Goal: Information Seeking & Learning: Learn about a topic

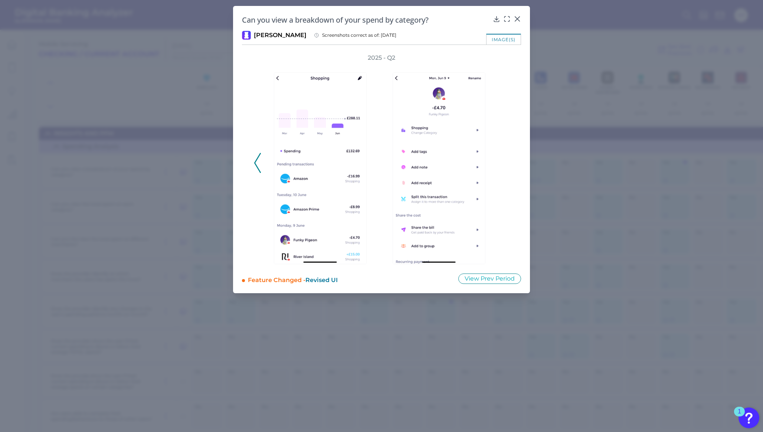
scroll to position [33, 69]
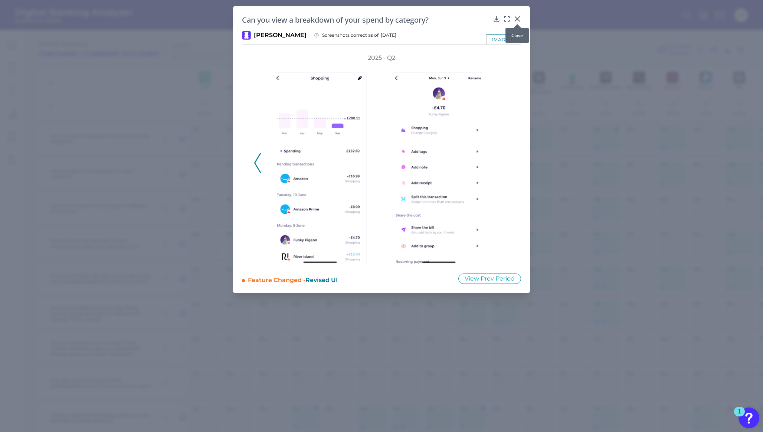
click at [517, 18] on icon at bounding box center [517, 19] width 4 height 4
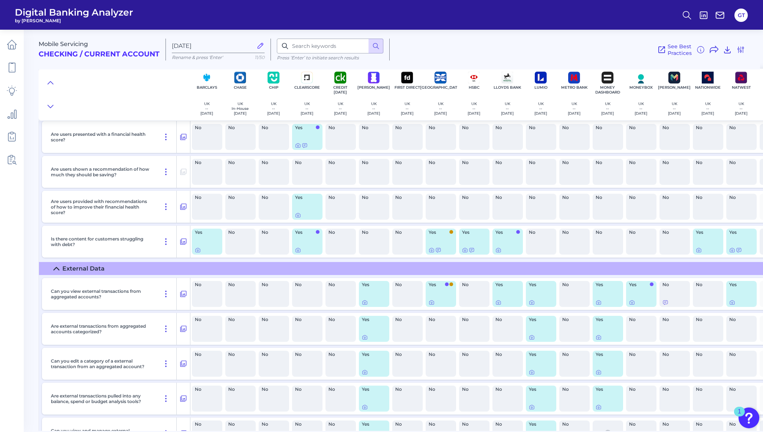
scroll to position [1229, 0]
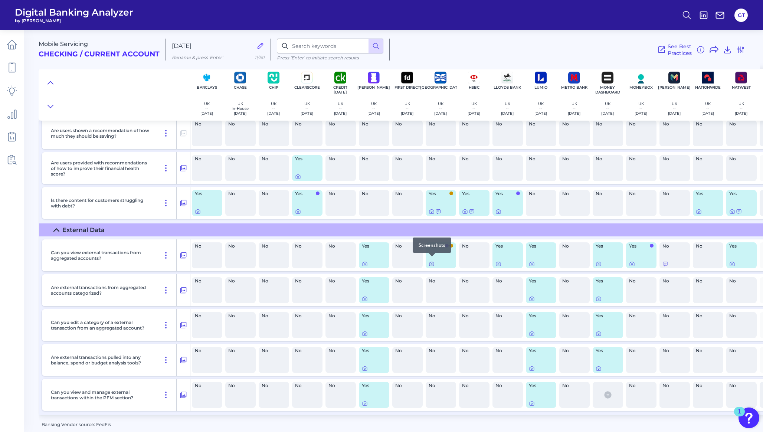
click at [431, 261] on icon at bounding box center [432, 264] width 6 height 6
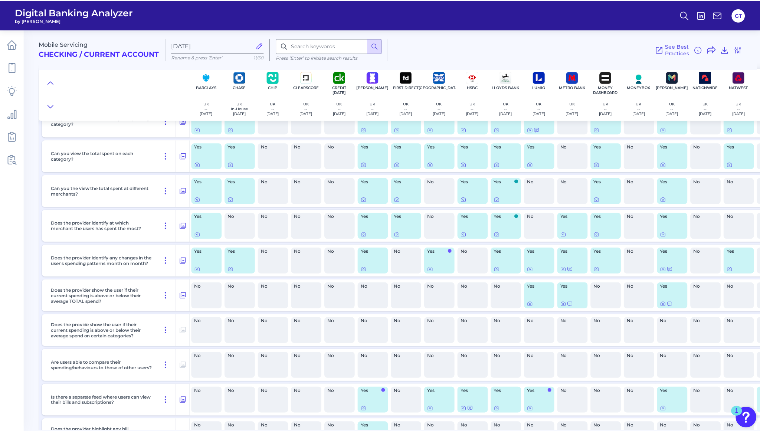
scroll to position [0, 0]
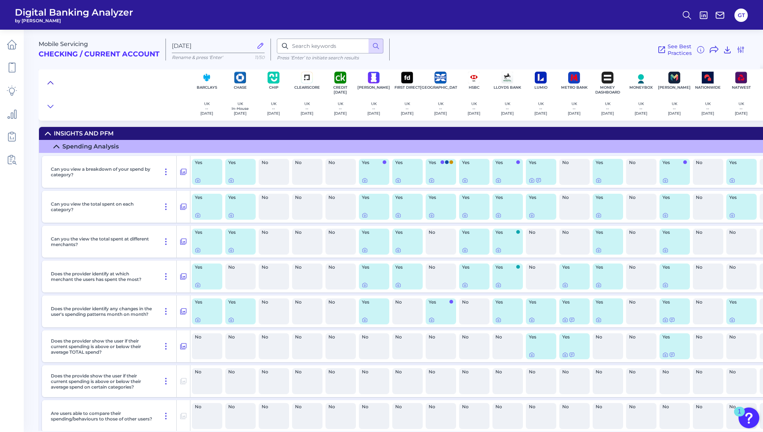
click at [50, 83] on icon at bounding box center [51, 82] width 6 height 7
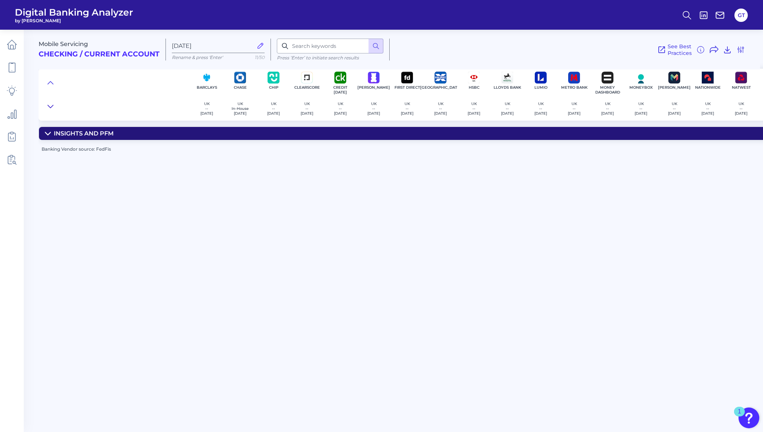
click at [49, 106] on icon at bounding box center [50, 106] width 5 height 3
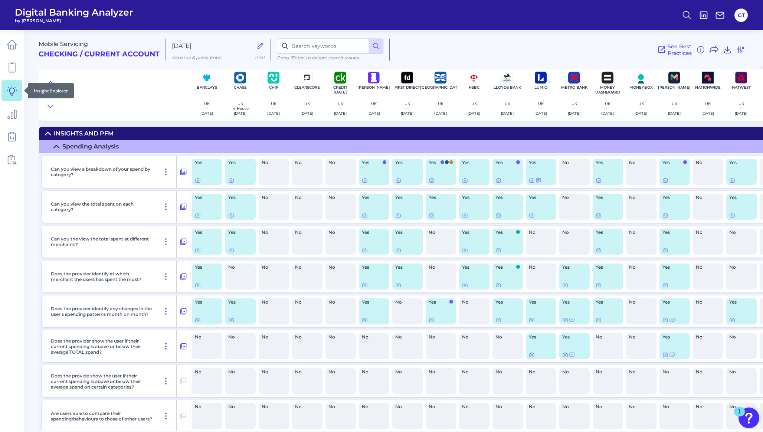
click at [9, 95] on icon at bounding box center [12, 90] width 10 height 10
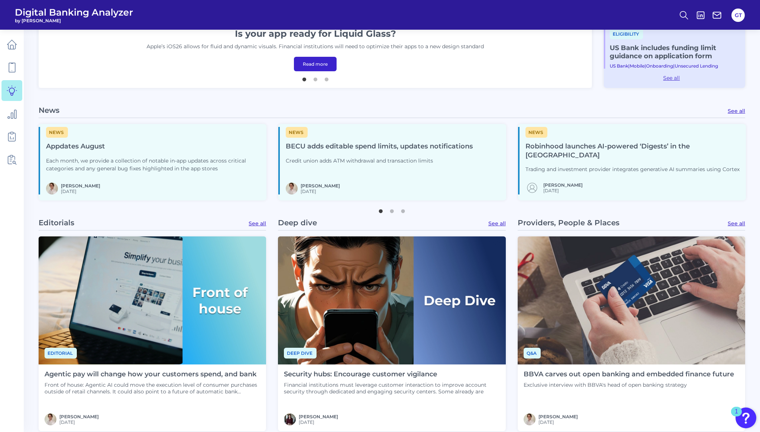
scroll to position [418, 0]
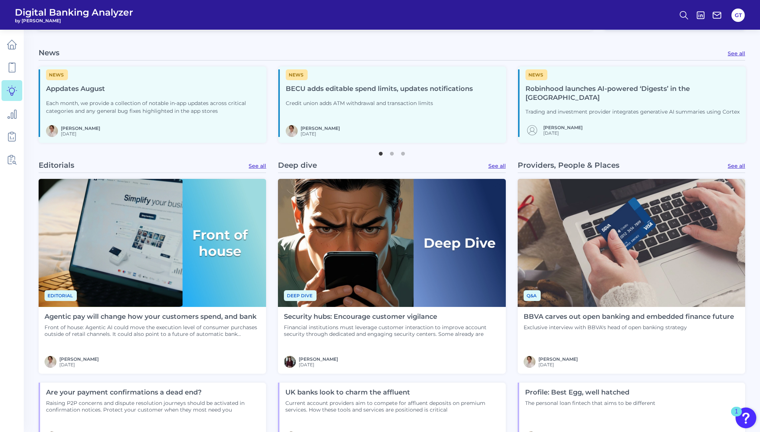
click at [145, 99] on p "Each month, we provide a collection of notable in-app updates across critical c…" at bounding box center [153, 107] width 215 height 16
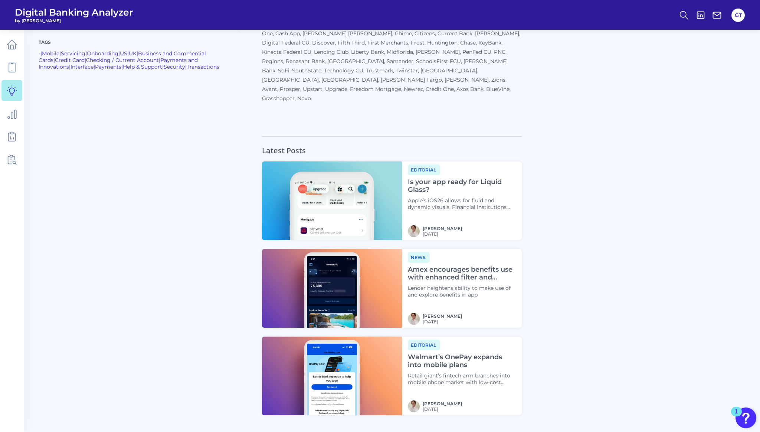
scroll to position [624, 0]
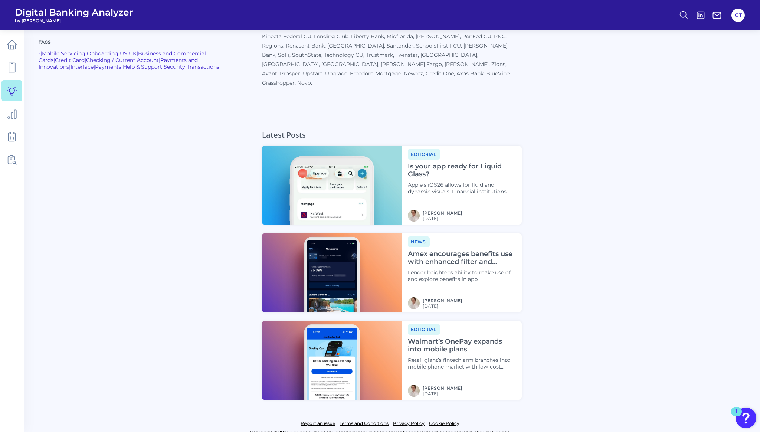
click at [464, 250] on h4 "Amex encourages benefits use with enhanced filter and display" at bounding box center [462, 258] width 108 height 16
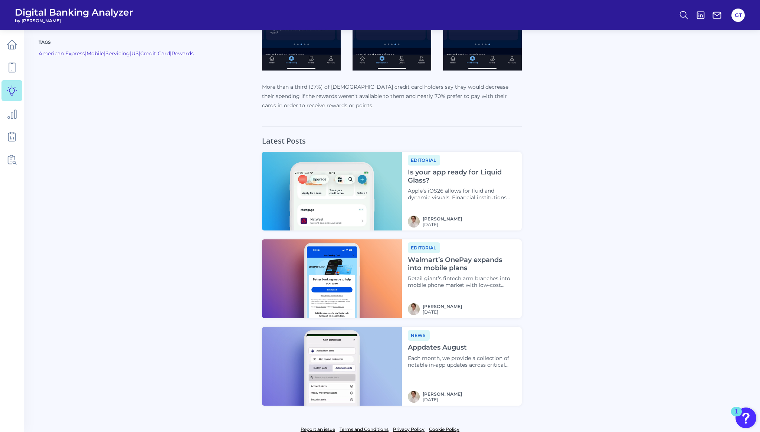
scroll to position [696, 0]
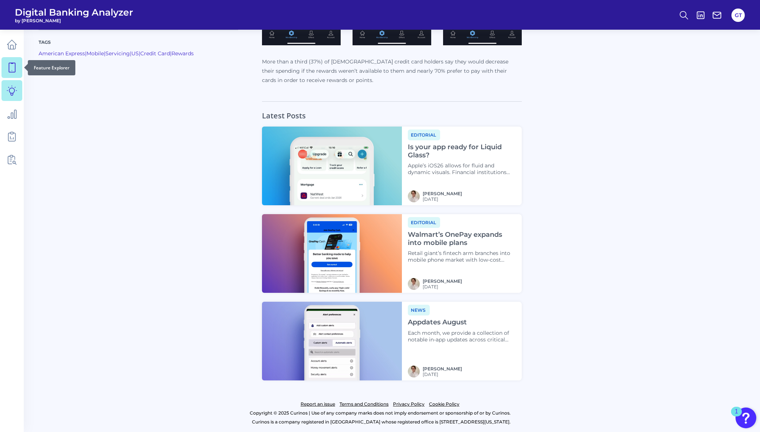
click at [12, 74] on link at bounding box center [11, 67] width 21 height 21
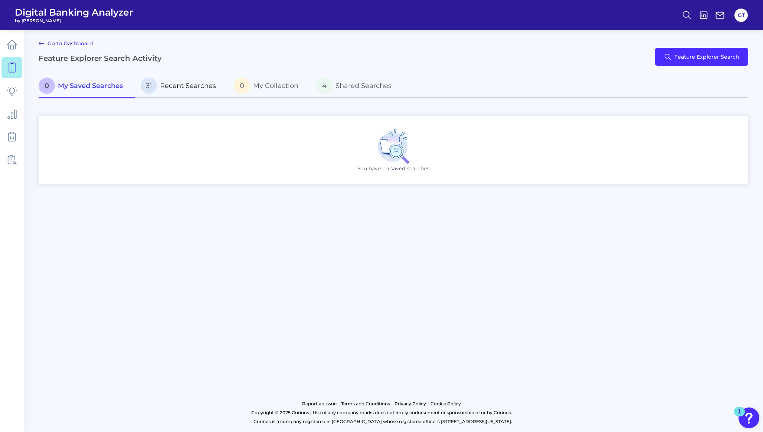
click at [181, 89] on span "Recent Searches" at bounding box center [188, 86] width 56 height 8
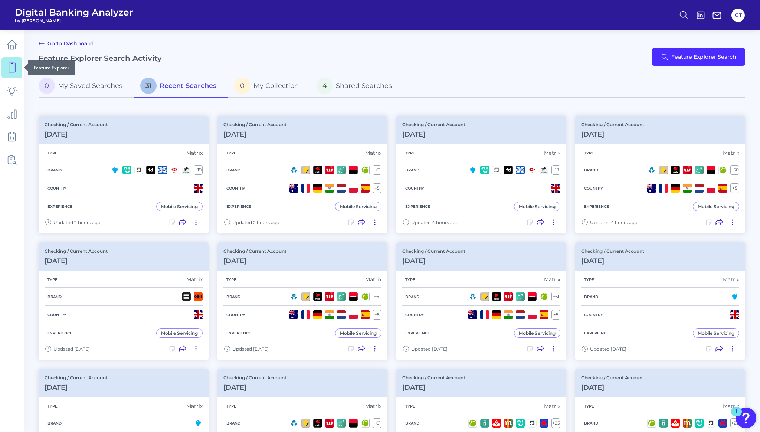
click at [9, 72] on icon at bounding box center [12, 67] width 10 height 10
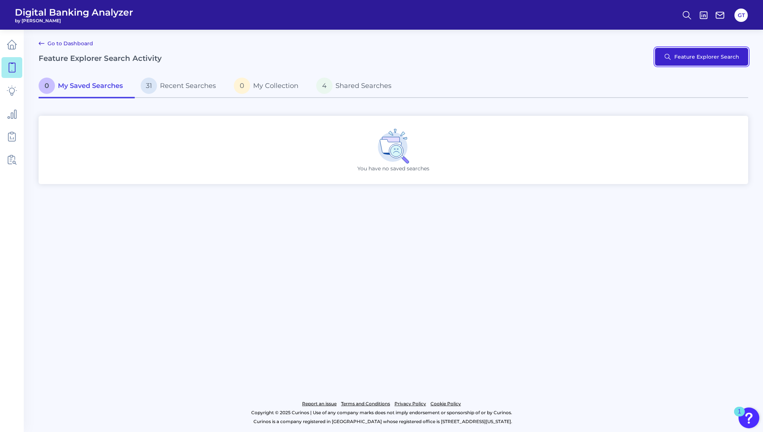
click at [694, 59] on button "Feature Explorer Search" at bounding box center [701, 57] width 93 height 18
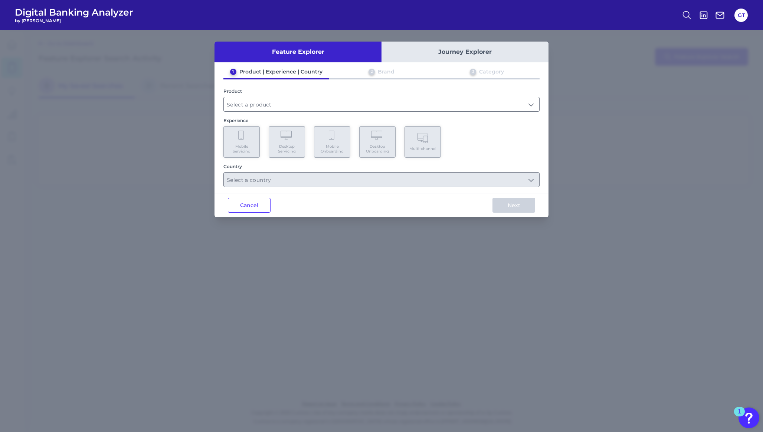
click at [439, 54] on button "Journey Explorer" at bounding box center [465, 52] width 167 height 21
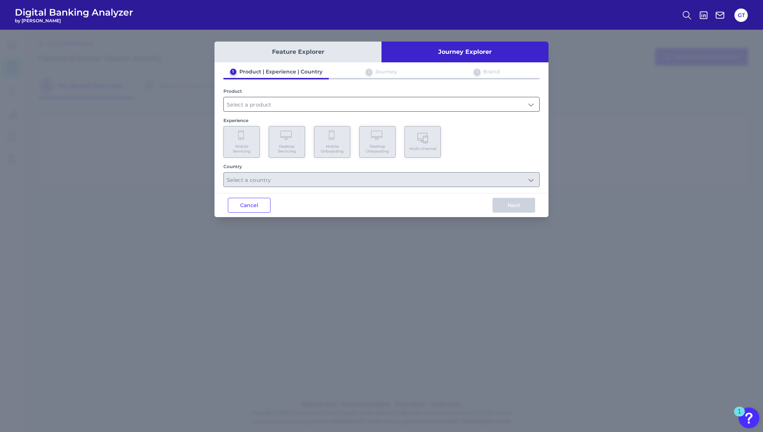
click at [321, 105] on input "text" at bounding box center [382, 104] width 316 height 14
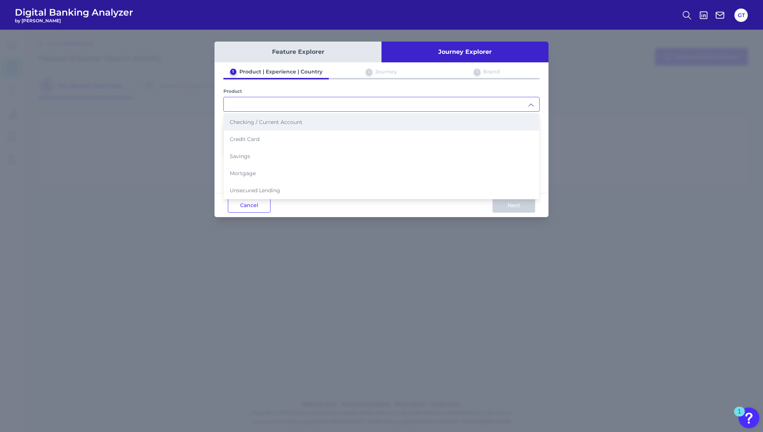
click at [245, 124] on span "Checking / Current Account" at bounding box center [266, 122] width 73 height 7
type input "Checking / Current Account"
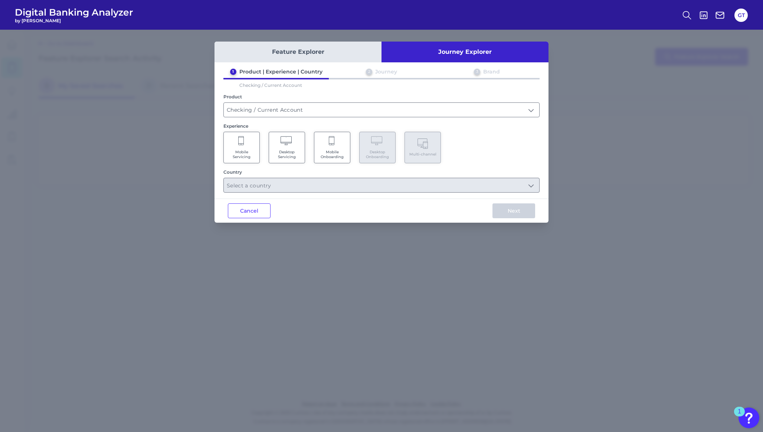
click at [235, 146] on Servicing "Mobile Servicing" at bounding box center [241, 148] width 36 height 32
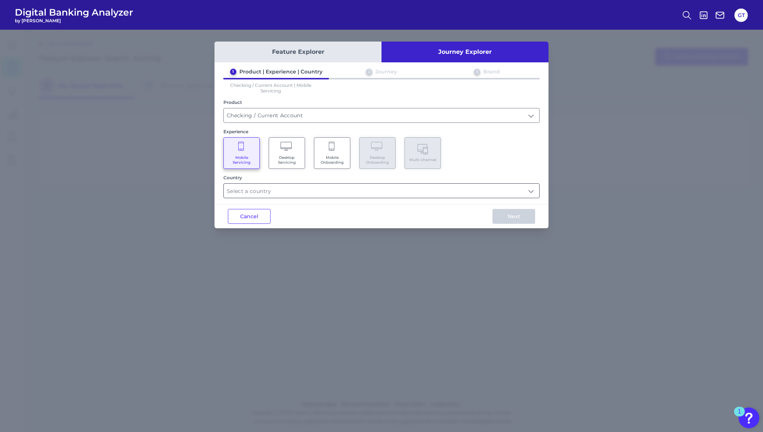
click at [286, 188] on input "text" at bounding box center [382, 191] width 316 height 14
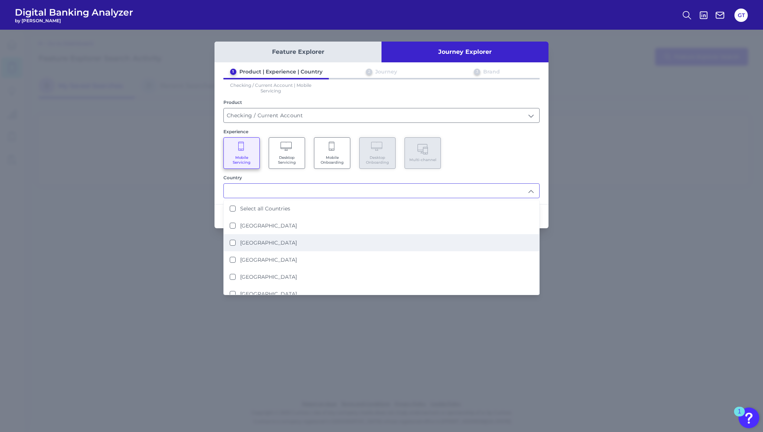
click at [256, 240] on label "[GEOGRAPHIC_DATA]" at bounding box center [268, 242] width 57 height 7
type input "[GEOGRAPHIC_DATA]"
click at [514, 138] on div "Mobile Servicing Desktop Servicing Mobile Onboarding Desktop Onboarding Multi-c…" at bounding box center [381, 153] width 316 height 32
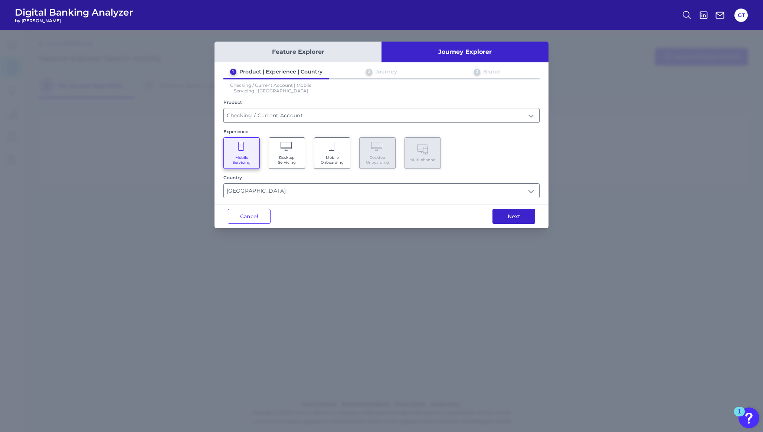
click at [509, 217] on button "Next" at bounding box center [514, 216] width 43 height 15
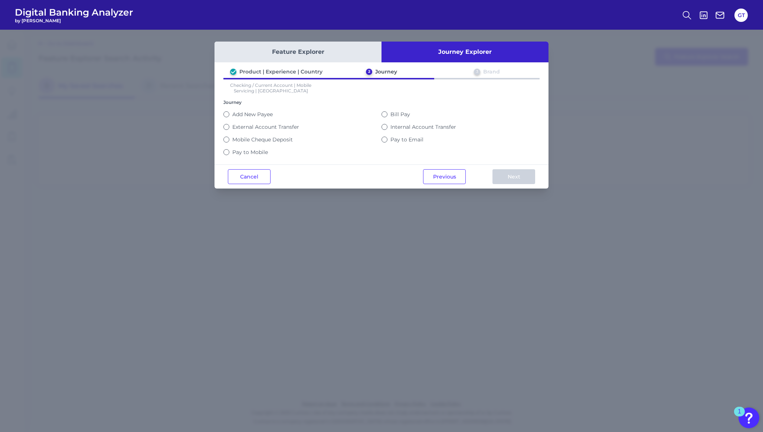
click at [337, 52] on button "Feature Explorer" at bounding box center [298, 52] width 167 height 21
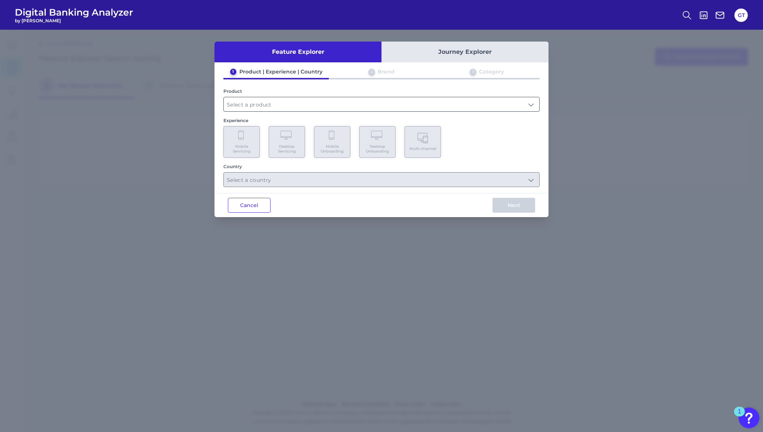
click at [382, 99] on input "text" at bounding box center [382, 104] width 316 height 14
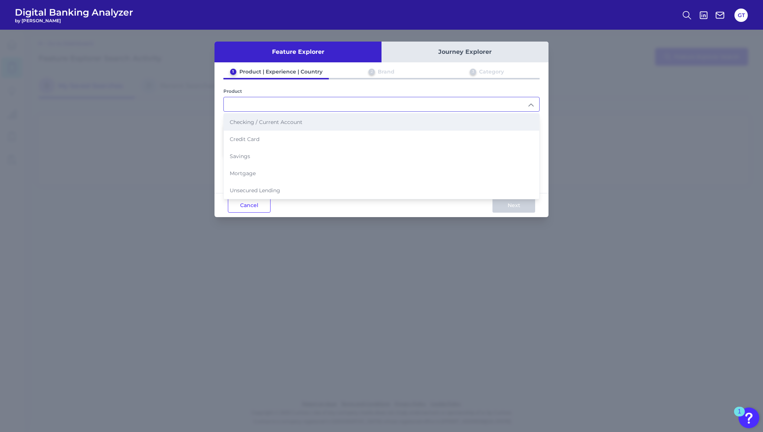
click at [281, 126] on li "Checking / Current Account" at bounding box center [382, 122] width 316 height 17
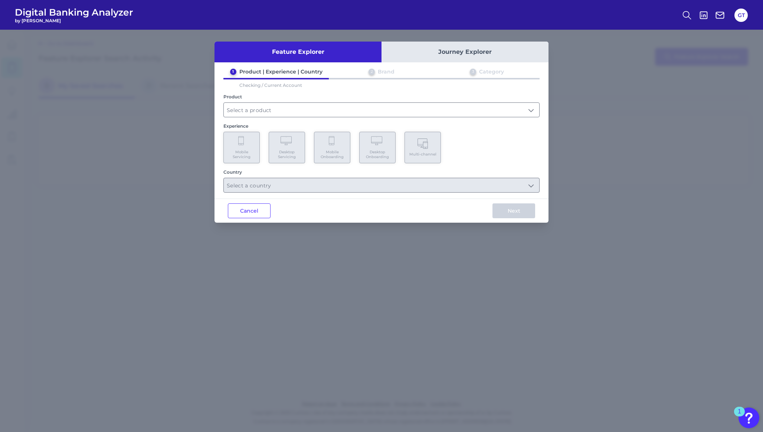
type input "Checking / Current Account"
click at [241, 143] on icon at bounding box center [241, 140] width 6 height 9
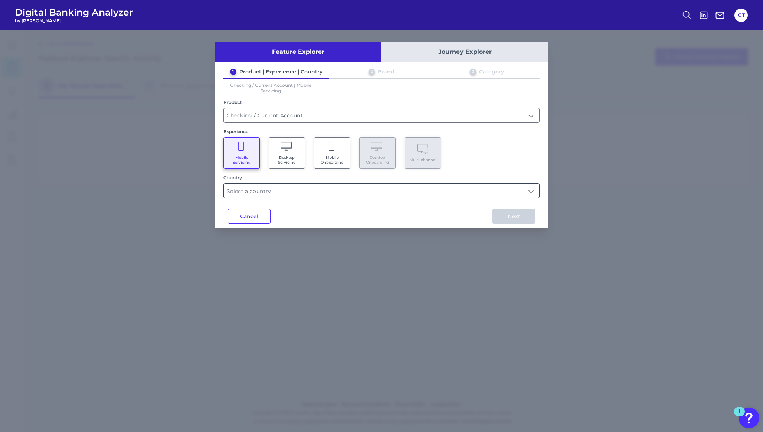
click at [254, 192] on input "text" at bounding box center [382, 191] width 316 height 14
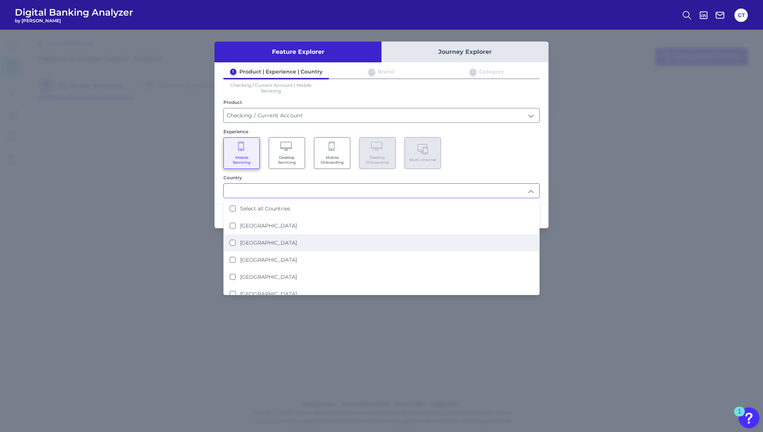
click at [257, 239] on label "[GEOGRAPHIC_DATA]" at bounding box center [268, 242] width 57 height 7
type input "[GEOGRAPHIC_DATA]"
click at [487, 129] on div "Experience" at bounding box center [381, 132] width 316 height 6
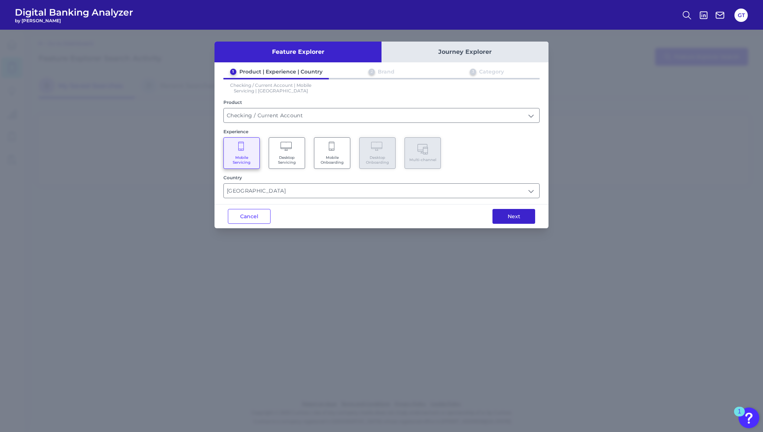
click at [503, 216] on button "Next" at bounding box center [514, 216] width 43 height 15
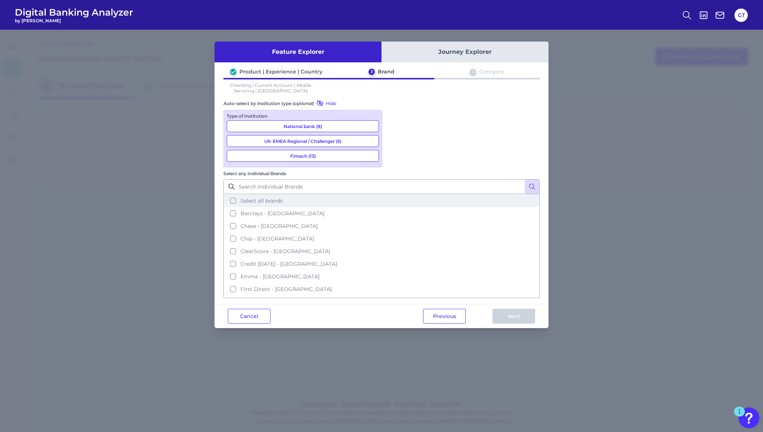
click at [395, 194] on button "Select all brands" at bounding box center [381, 200] width 315 height 13
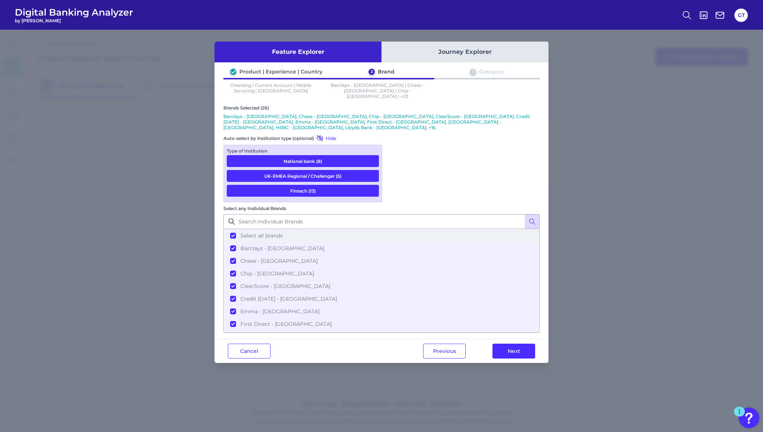
click at [395, 229] on button "Select all brands" at bounding box center [381, 235] width 315 height 13
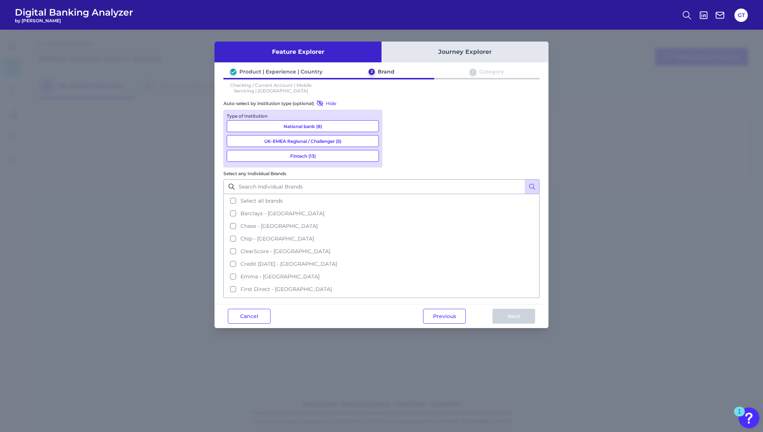
click at [335, 137] on button "UK-EMEA Regional / Challenger (5)" at bounding box center [303, 141] width 152 height 12
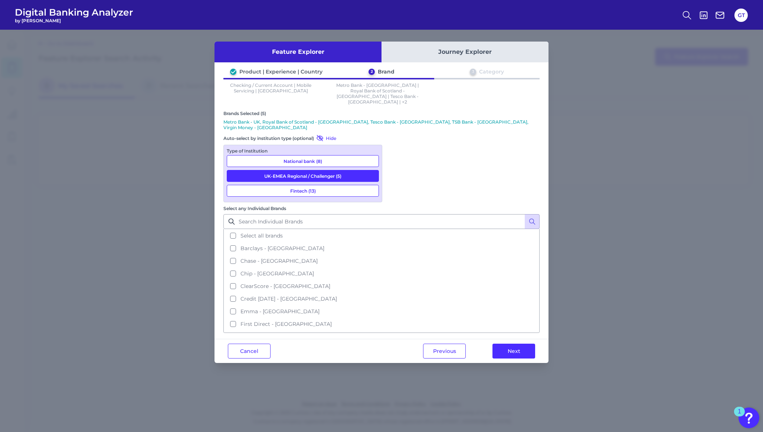
click at [329, 155] on button "National bank (8)" at bounding box center [303, 161] width 152 height 12
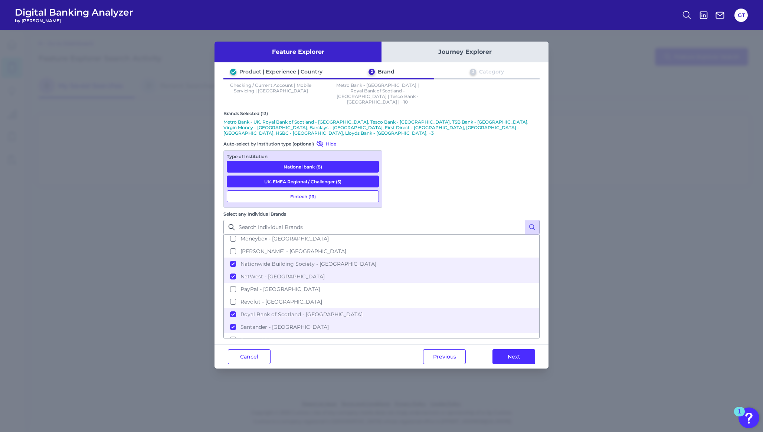
scroll to position [182, 0]
click at [372, 176] on button "UK-EMEA Regional / Challenger (5)" at bounding box center [303, 182] width 152 height 12
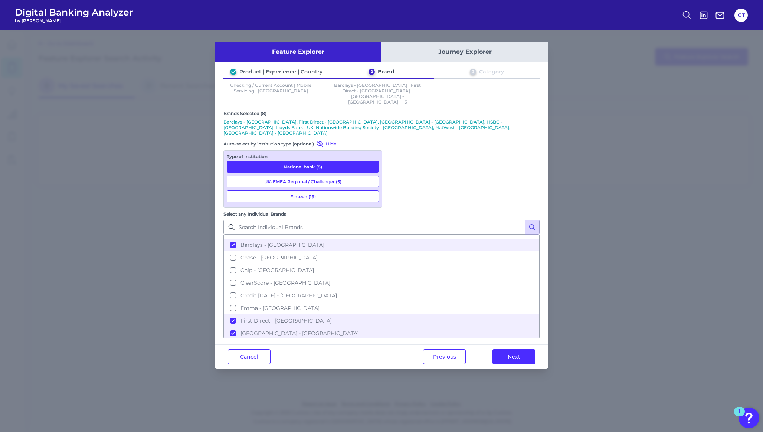
scroll to position [0, 0]
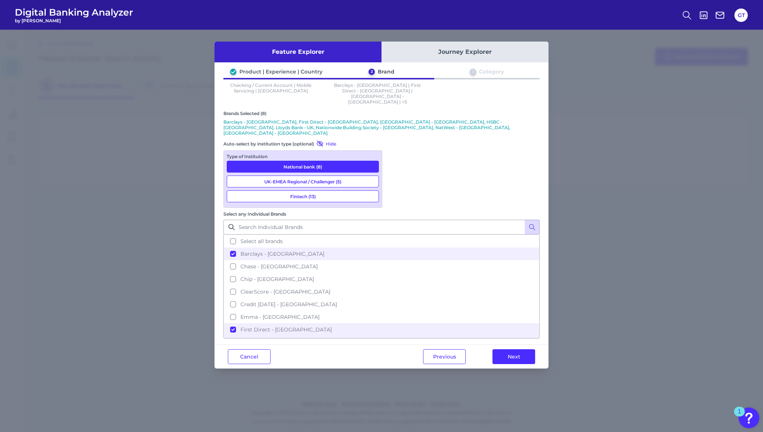
click at [332, 190] on button "Fintech (13)" at bounding box center [303, 196] width 152 height 12
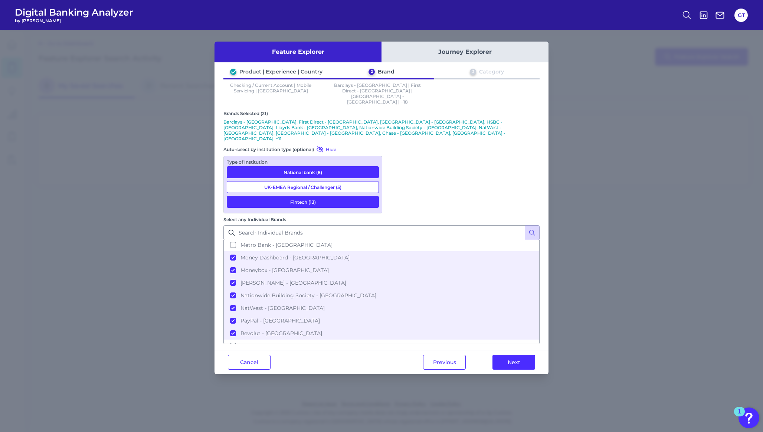
scroll to position [157, 0]
click at [395, 285] on button "Nationwide Building Society - [GEOGRAPHIC_DATA]" at bounding box center [381, 291] width 315 height 13
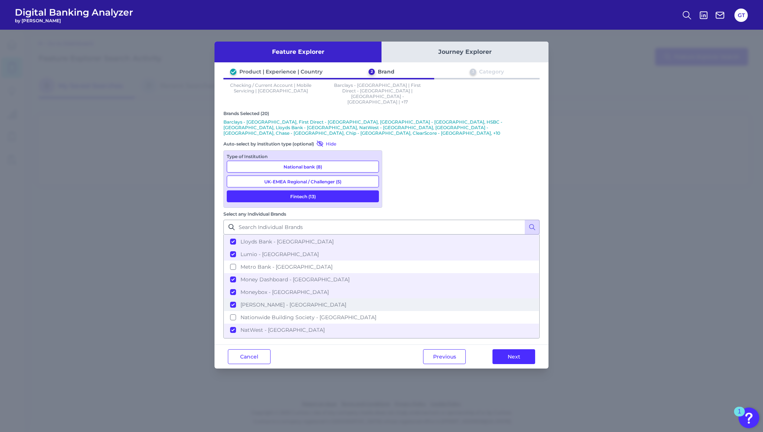
scroll to position [124, 0]
click at [394, 287] on button "Moneybox - [GEOGRAPHIC_DATA]" at bounding box center [381, 293] width 315 height 13
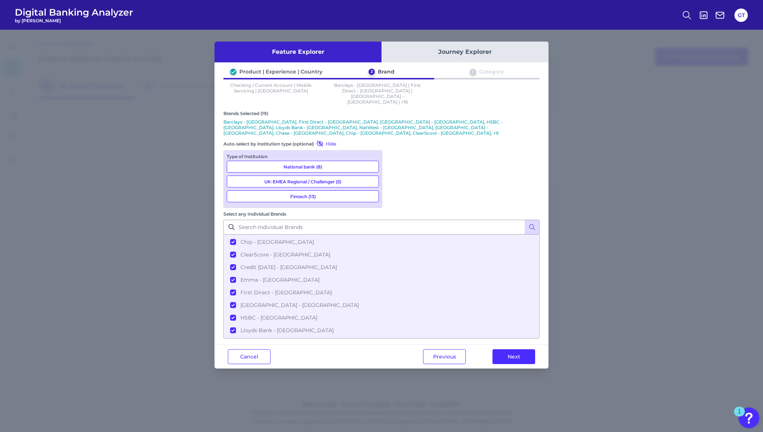
scroll to position [36, 0]
click at [395, 313] on button "HSBC - [GEOGRAPHIC_DATA]" at bounding box center [381, 319] width 315 height 13
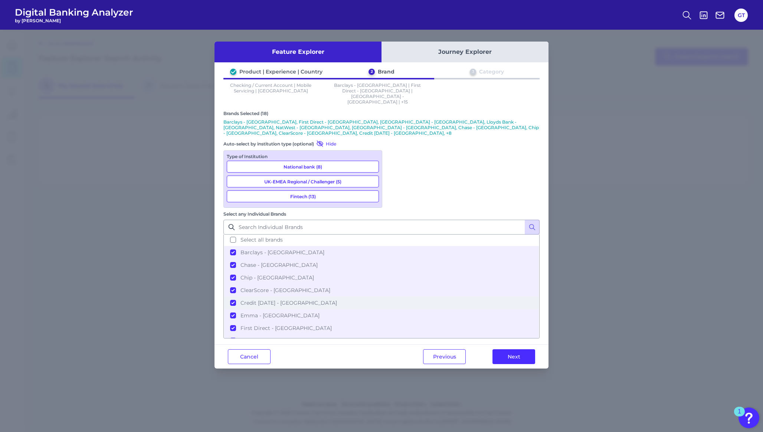
click at [396, 297] on button "Credit [DATE] - [GEOGRAPHIC_DATA]" at bounding box center [381, 303] width 315 height 13
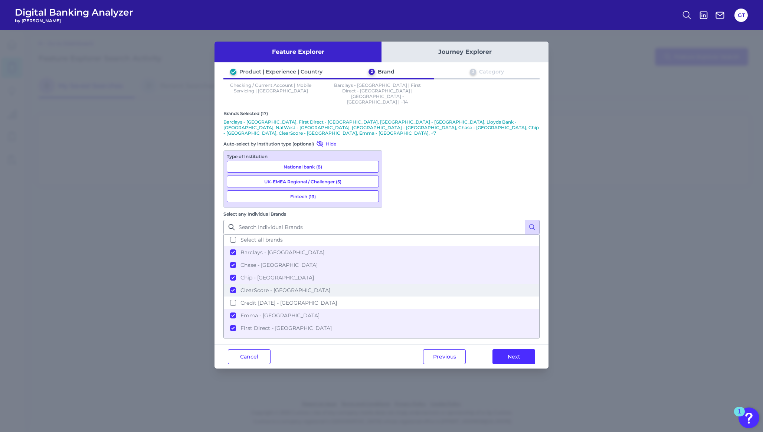
click at [394, 284] on button "ClearScore - [GEOGRAPHIC_DATA]" at bounding box center [381, 290] width 315 height 13
click at [395, 260] on button "Chase - [GEOGRAPHIC_DATA]" at bounding box center [381, 266] width 315 height 13
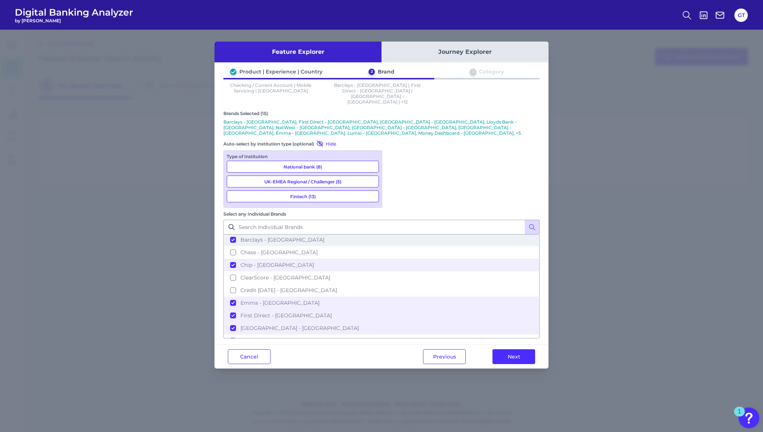
scroll to position [22, 0]
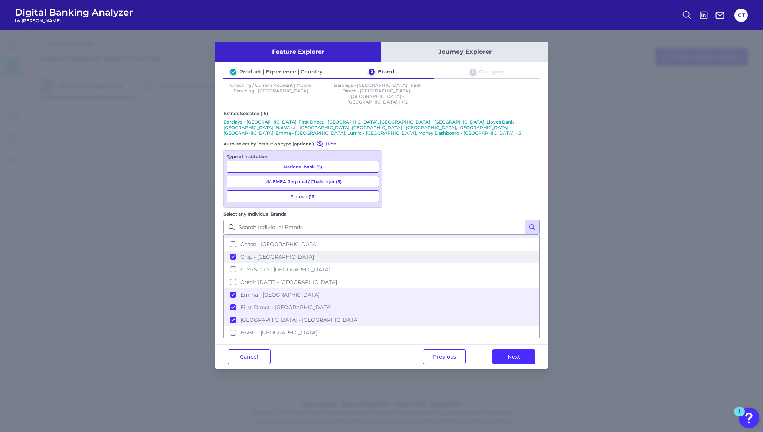
click at [396, 251] on button "Chip - [GEOGRAPHIC_DATA]" at bounding box center [381, 257] width 315 height 13
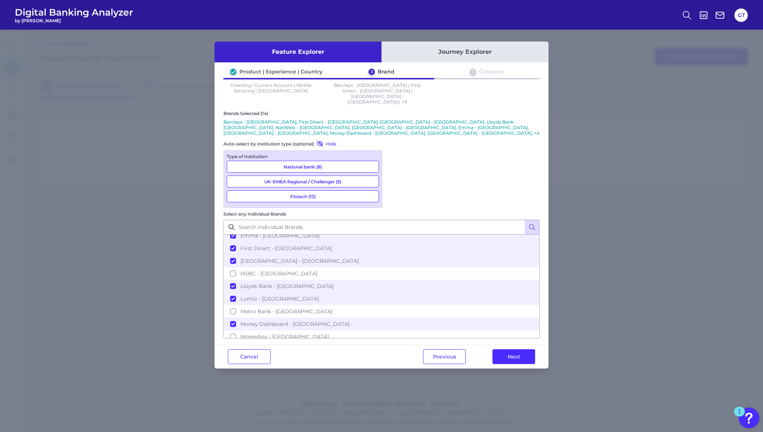
scroll to position [77, 0]
click at [393, 246] on button "First Direct - [GEOGRAPHIC_DATA]" at bounding box center [381, 252] width 315 height 13
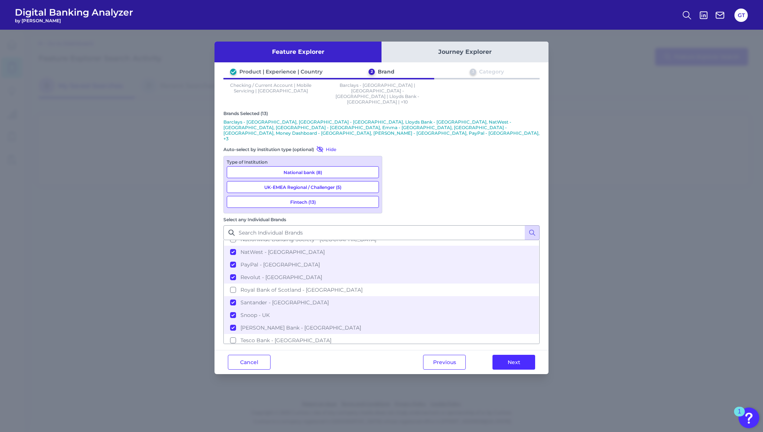
scroll to position [220, 0]
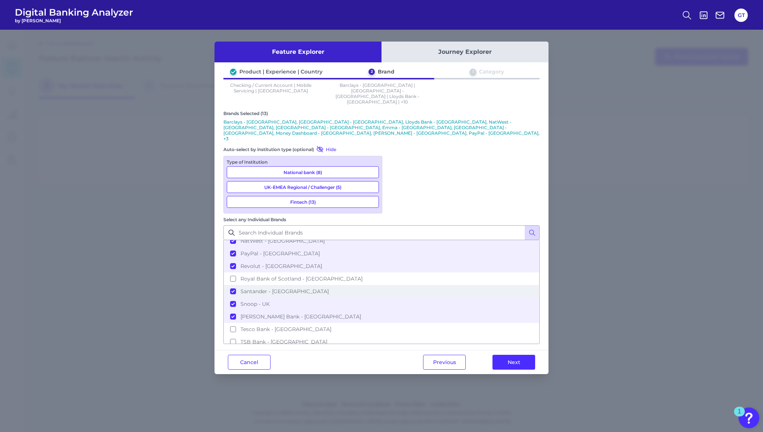
click at [395, 285] on button "Santander - [GEOGRAPHIC_DATA]" at bounding box center [381, 291] width 315 height 13
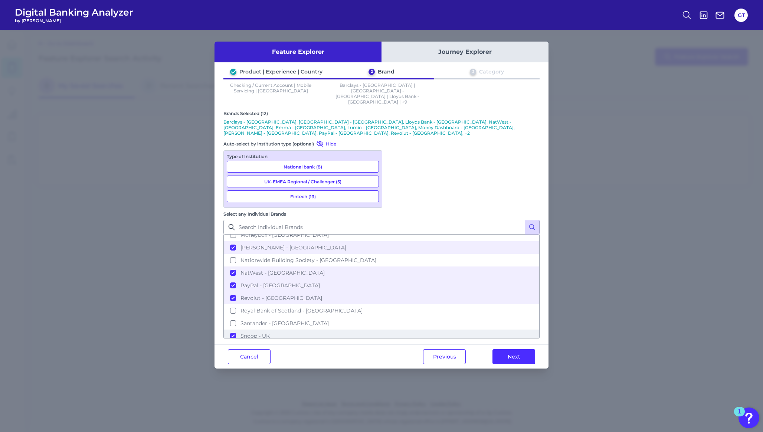
scroll to position [181, 0]
click at [395, 281] on button "PayPal - [GEOGRAPHIC_DATA]" at bounding box center [381, 287] width 315 height 13
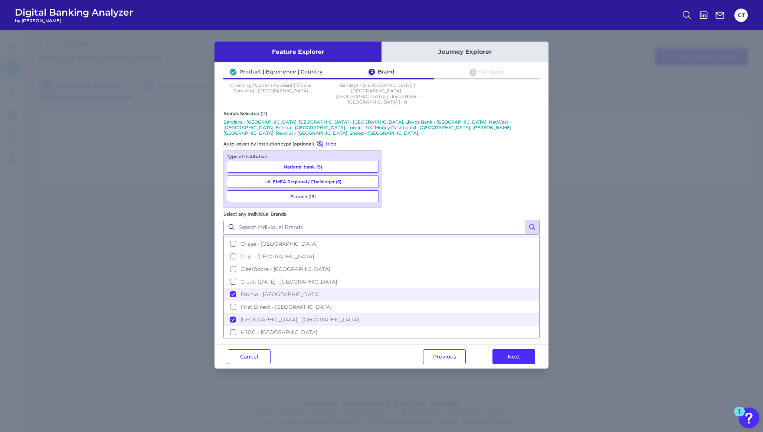
scroll to position [0, 0]
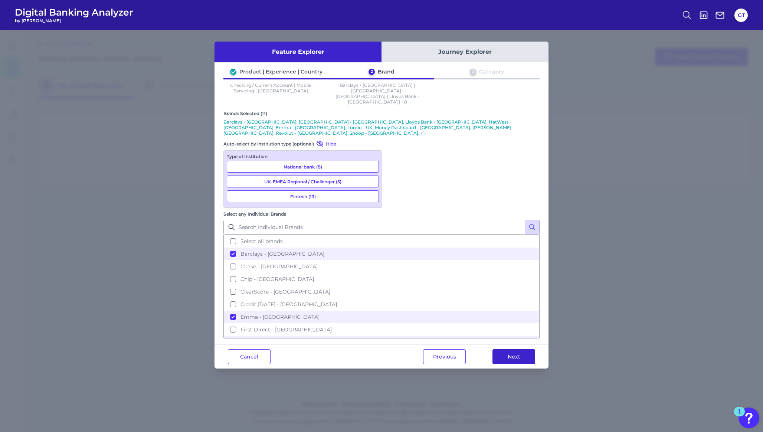
click at [503, 349] on button "Next" at bounding box center [514, 356] width 43 height 15
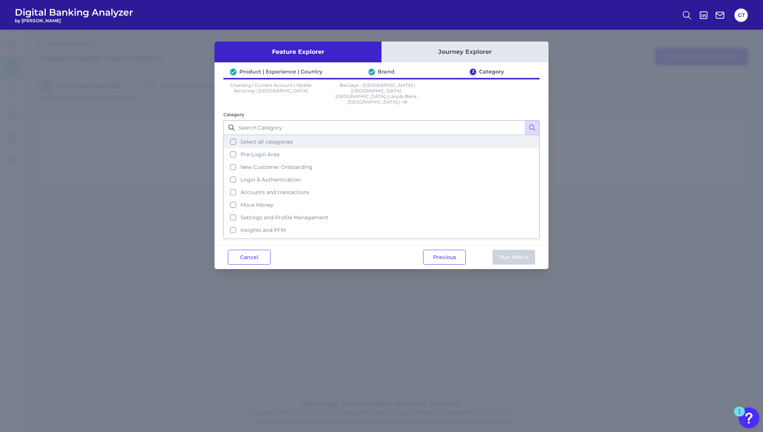
scroll to position [32, 0]
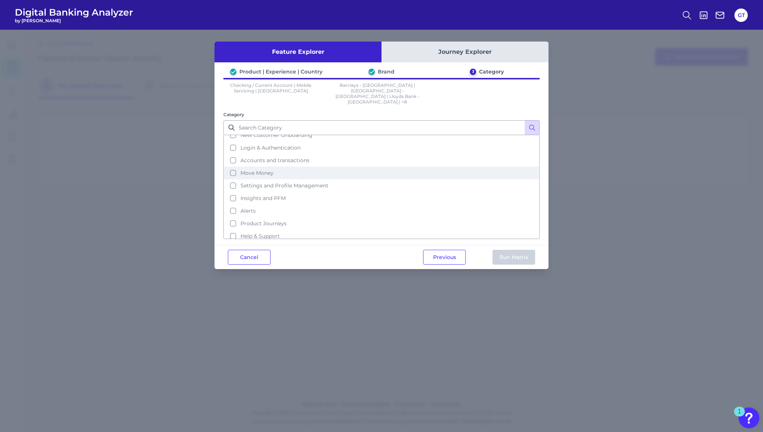
click at [265, 170] on span "Move Money" at bounding box center [257, 173] width 33 height 7
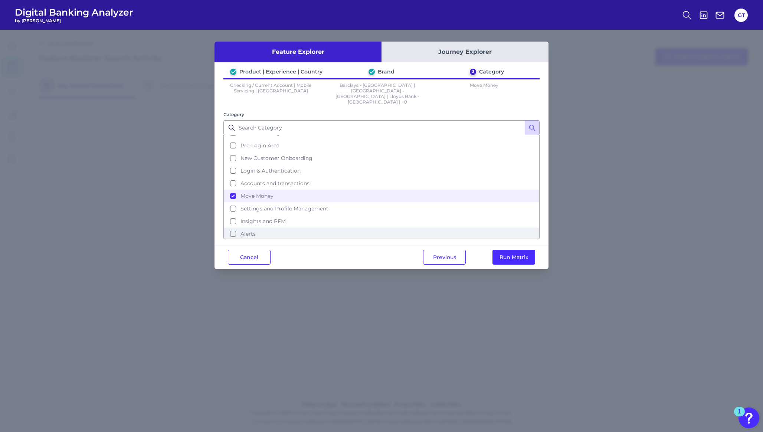
scroll to position [0, 0]
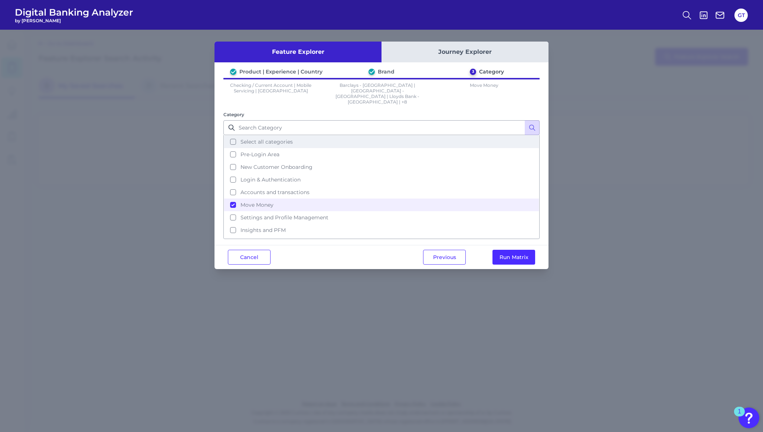
click at [238, 135] on button "Select all categories" at bounding box center [381, 141] width 315 height 13
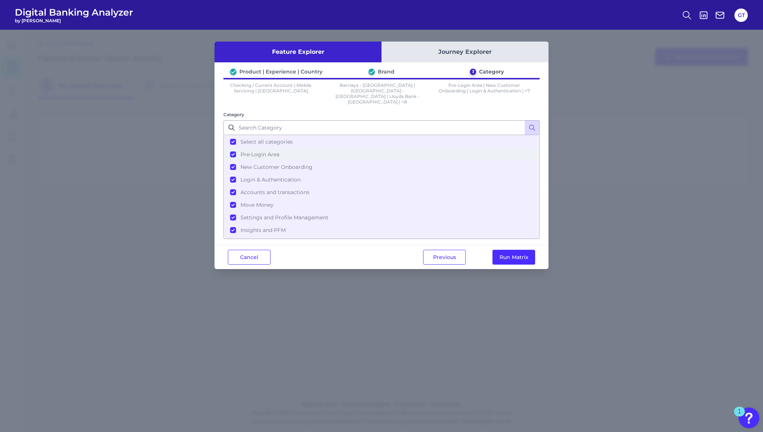
scroll to position [32, 0]
click at [506, 250] on button "Run Matrix" at bounding box center [514, 257] width 43 height 15
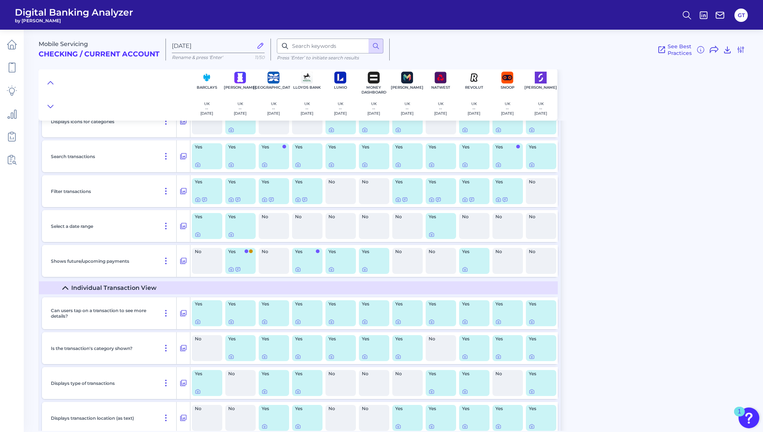
scroll to position [2719, 0]
click at [232, 271] on icon at bounding box center [231, 268] width 6 height 6
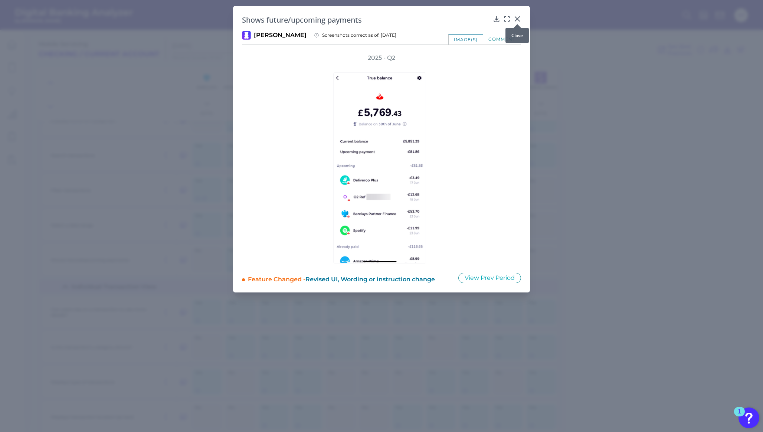
click at [518, 17] on icon at bounding box center [517, 18] width 7 height 7
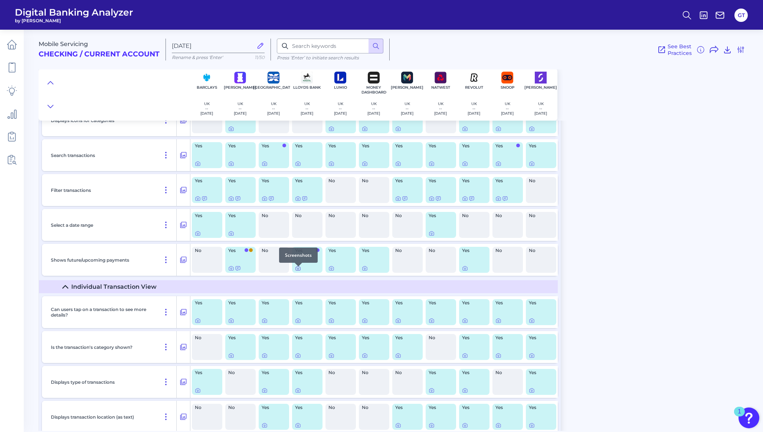
click at [298, 271] on icon at bounding box center [298, 268] width 6 height 6
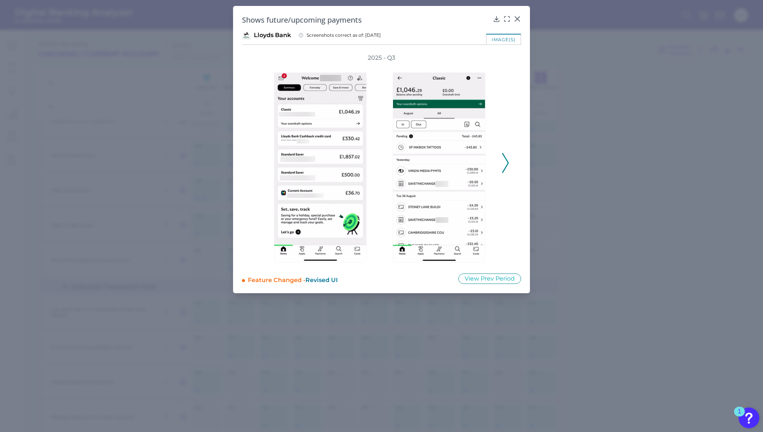
click at [509, 164] on icon at bounding box center [505, 163] width 7 height 20
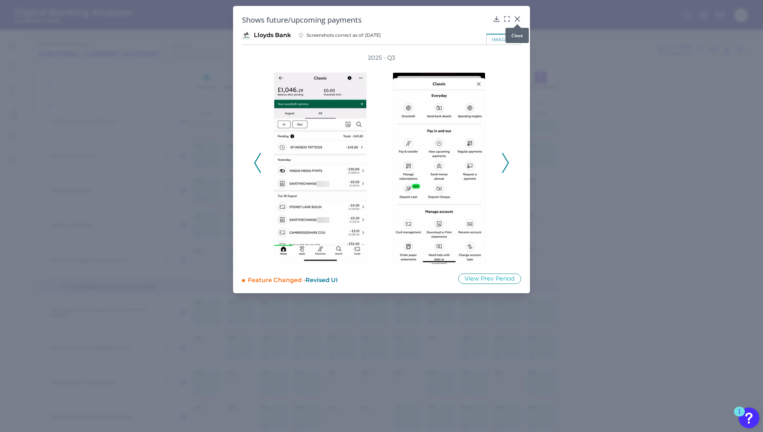
click at [518, 16] on icon at bounding box center [517, 18] width 7 height 7
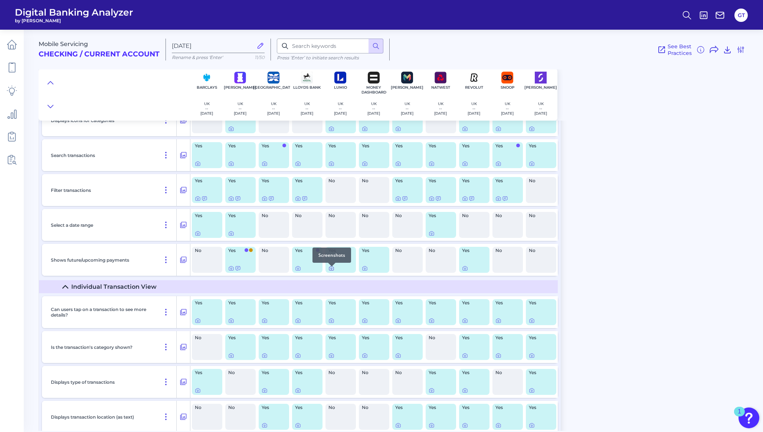
click at [330, 271] on icon at bounding box center [331, 268] width 6 height 6
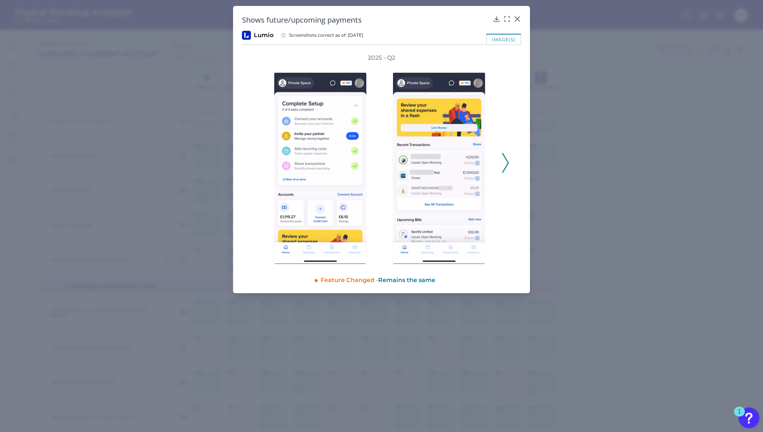
click at [506, 157] on icon at bounding box center [505, 163] width 7 height 20
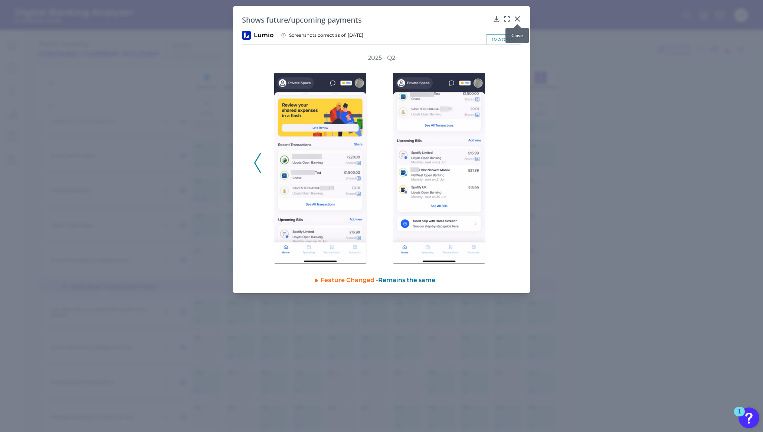
click at [518, 22] on div at bounding box center [517, 23] width 7 height 7
click at [516, 18] on icon at bounding box center [517, 18] width 7 height 7
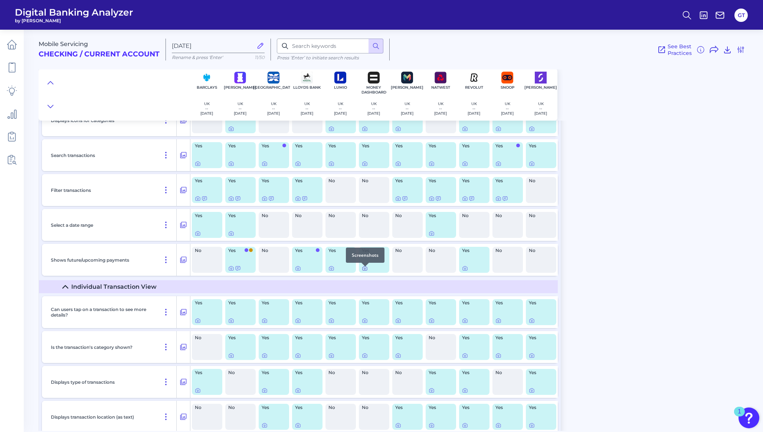
click at [366, 271] on icon at bounding box center [365, 268] width 6 height 6
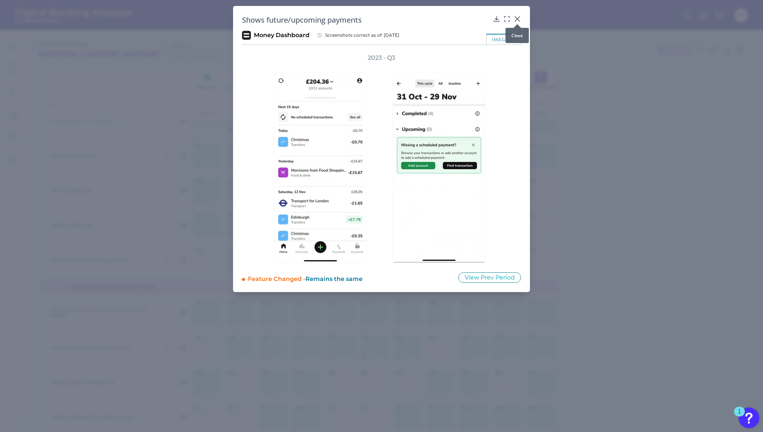
click at [517, 18] on icon at bounding box center [517, 19] width 4 height 4
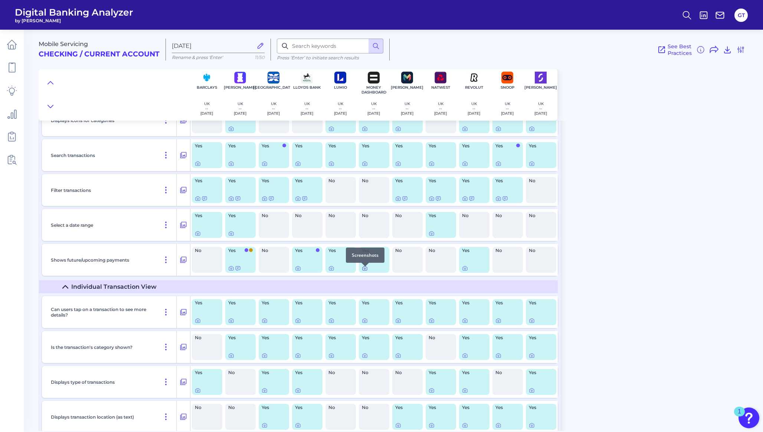
click at [365, 271] on icon at bounding box center [365, 268] width 6 height 6
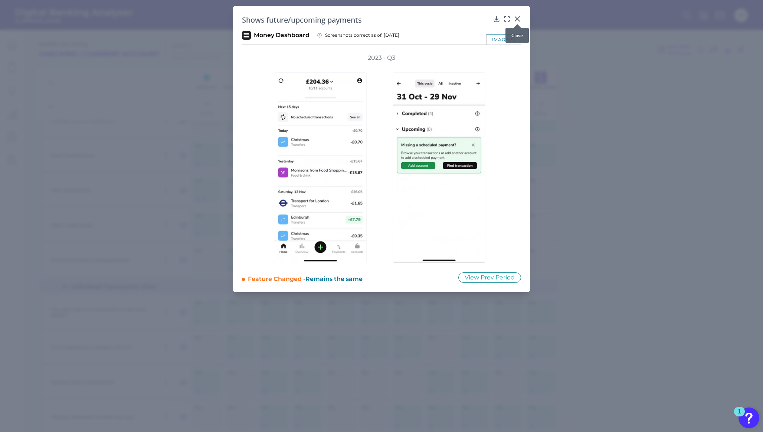
click at [516, 17] on icon at bounding box center [517, 19] width 4 height 4
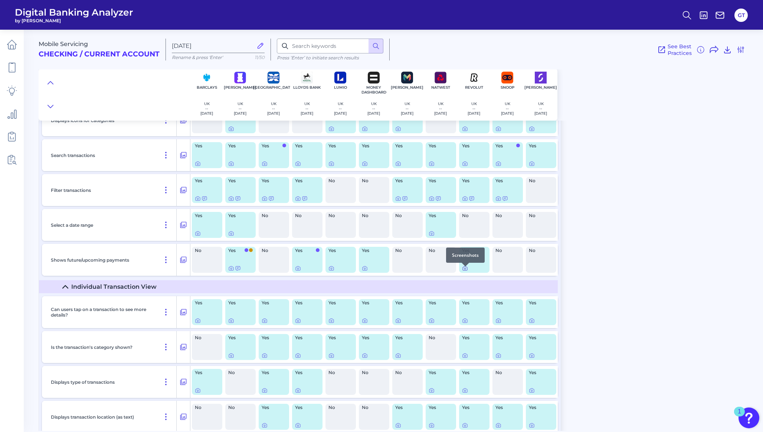
scroll to position [2715, 0]
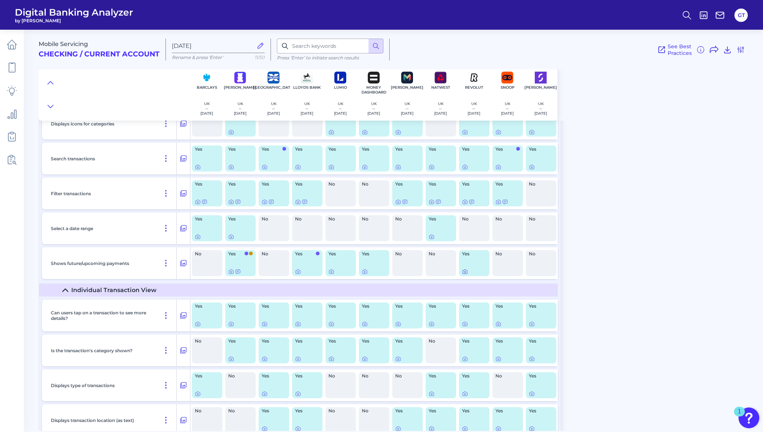
click at [464, 275] on icon at bounding box center [465, 272] width 6 height 6
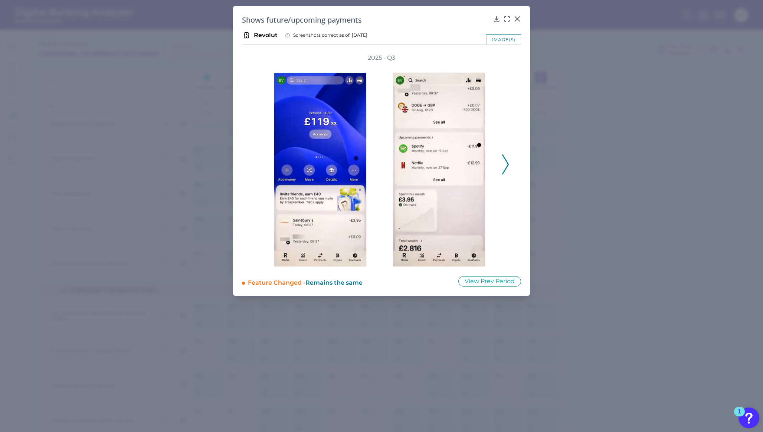
click at [507, 165] on icon at bounding box center [505, 164] width 7 height 20
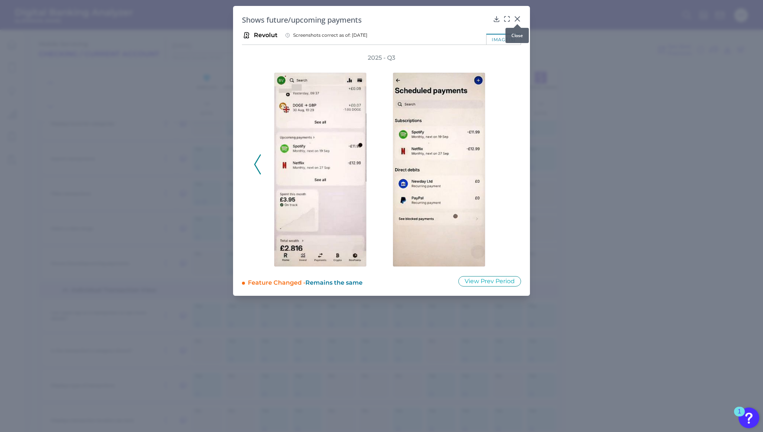
click at [517, 18] on icon at bounding box center [517, 18] width 7 height 7
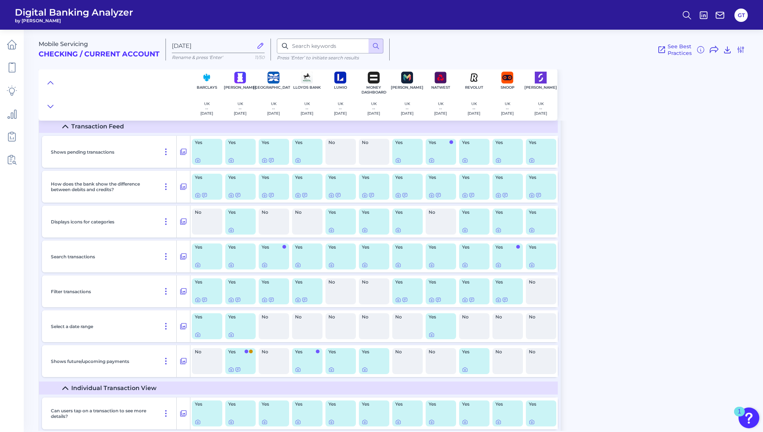
scroll to position [2616, 0]
click at [65, 125] on summary "Transaction Feed" at bounding box center [298, 127] width 519 height 13
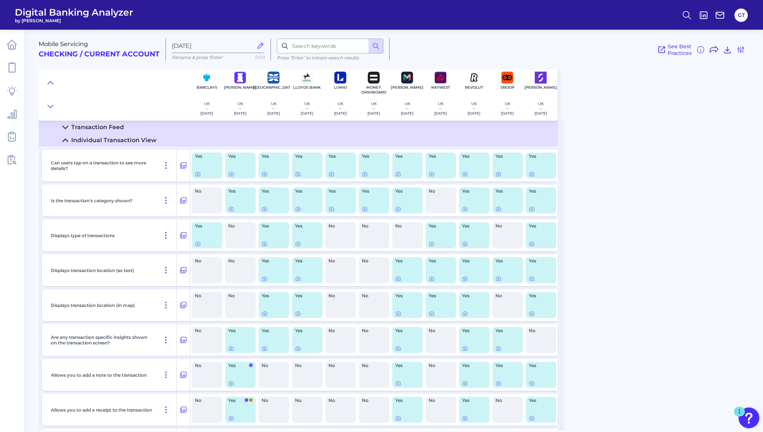
click at [71, 143] on div "Individual Transaction View" at bounding box center [113, 140] width 85 height 7
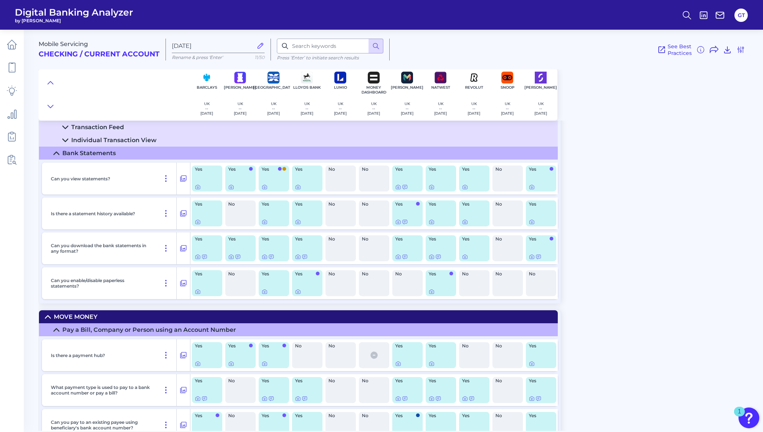
click at [66, 156] on div "Bank Statements" at bounding box center [88, 153] width 53 height 7
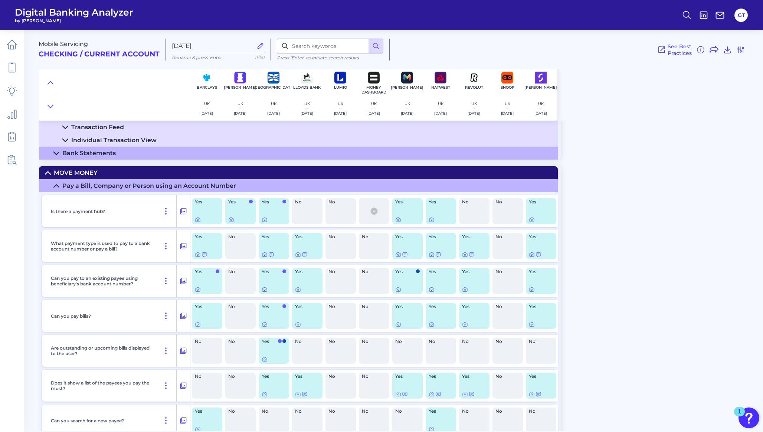
click at [66, 187] on div "Pay a Bill, Company or Person using an Account Number" at bounding box center [149, 185] width 174 height 7
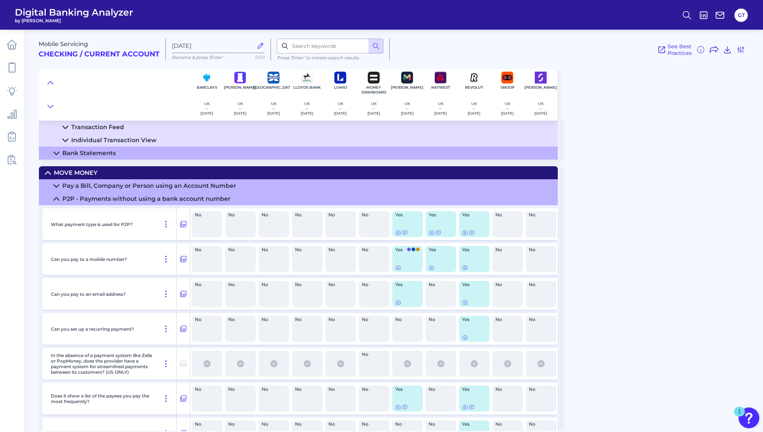
click at [68, 201] on div "P2P - Payments without using a bank account number" at bounding box center [146, 198] width 168 height 7
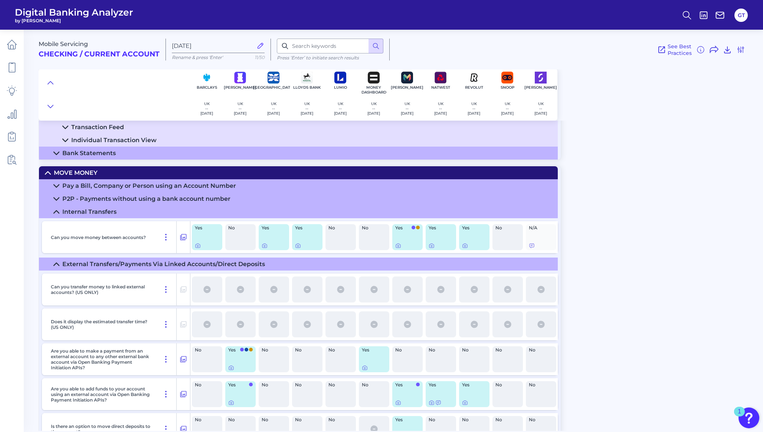
click at [68, 215] on div "Internal Transfers" at bounding box center [89, 211] width 54 height 7
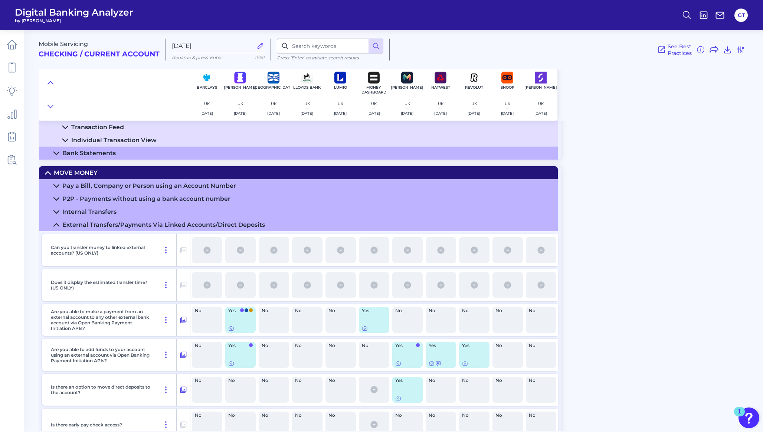
click at [66, 227] on div "External Transfers/Payments Via Linked Accounts/Direct Deposits" at bounding box center [163, 224] width 203 height 7
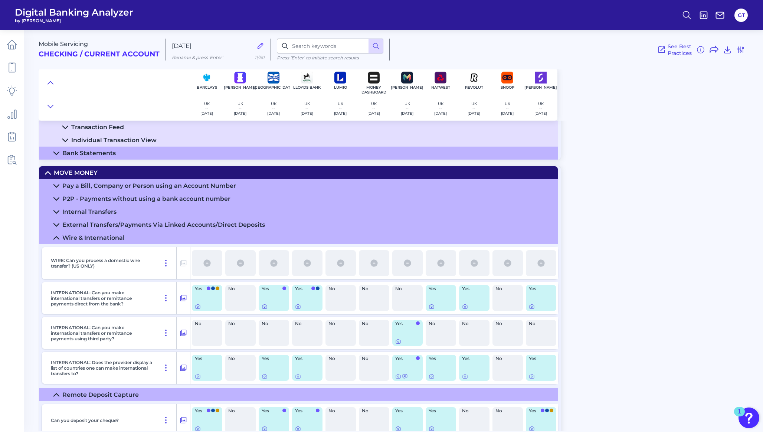
click at [66, 241] on div "Wire & International" at bounding box center [93, 237] width 62 height 7
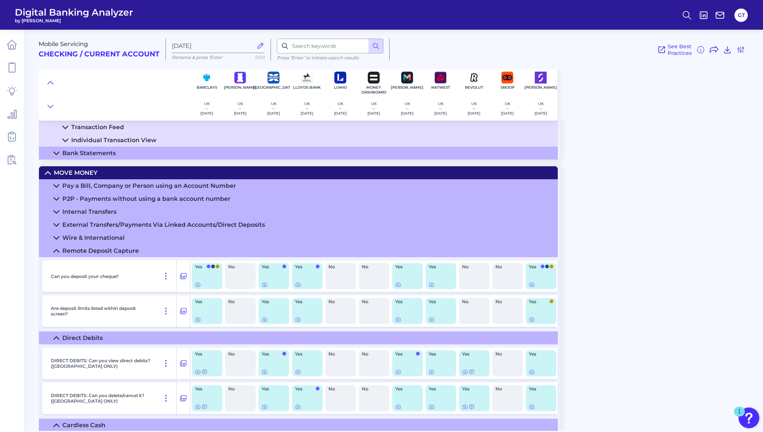
click at [68, 254] on div "Remote Deposit Capture" at bounding box center [100, 250] width 76 height 7
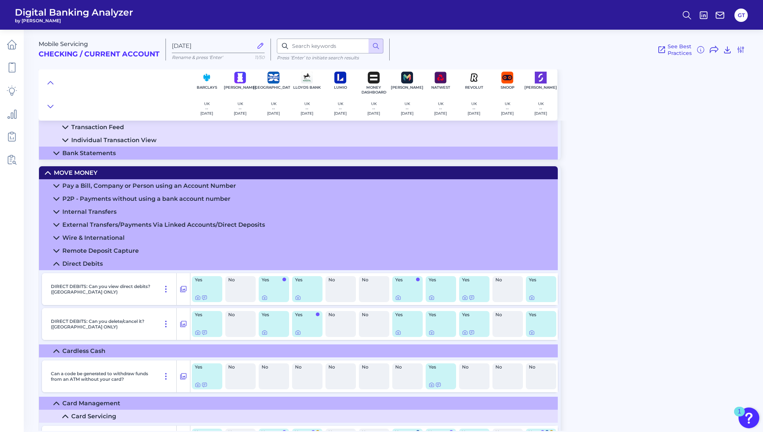
click at [68, 267] on div "Direct Debits" at bounding box center [82, 263] width 40 height 7
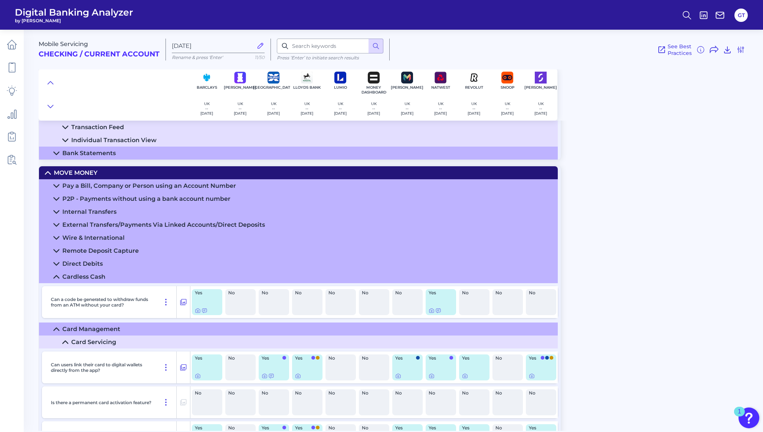
click at [69, 280] on div "Cardless Cash" at bounding box center [83, 276] width 43 height 7
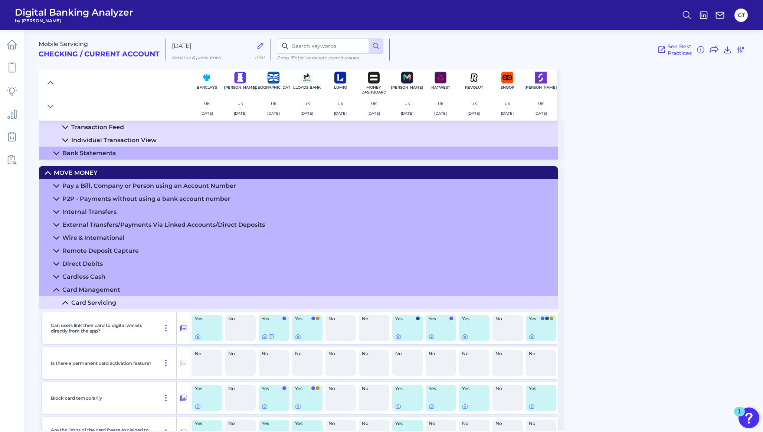
click at [69, 292] on div "Card Management" at bounding box center [91, 289] width 58 height 7
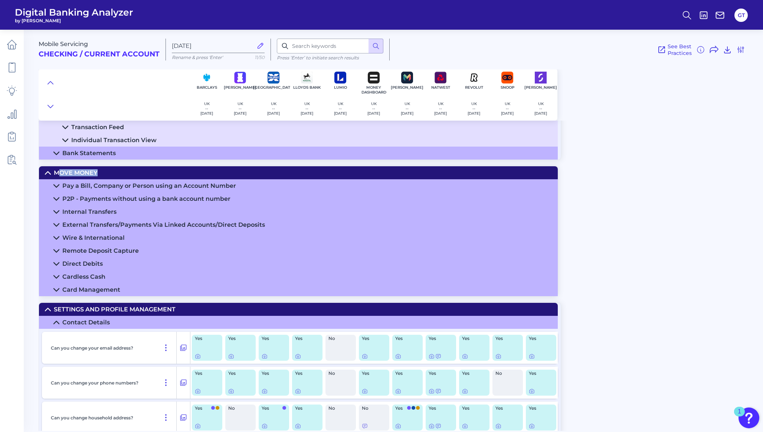
click at [59, 179] on summary "Move Money" at bounding box center [298, 172] width 519 height 13
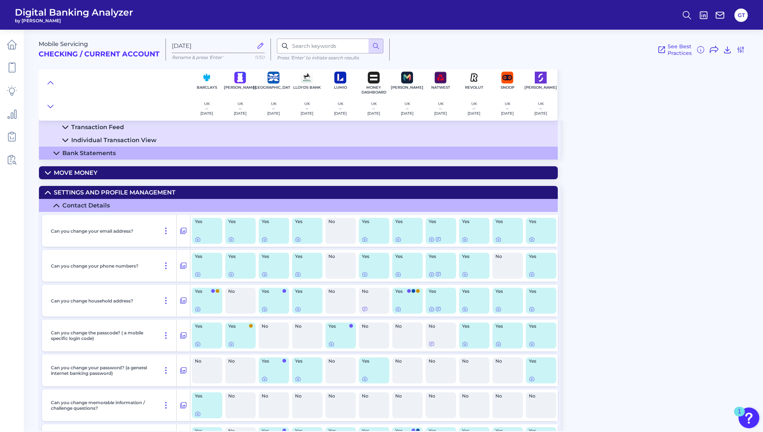
click at [72, 195] on div "Settings and Profile Management" at bounding box center [115, 192] width 122 height 7
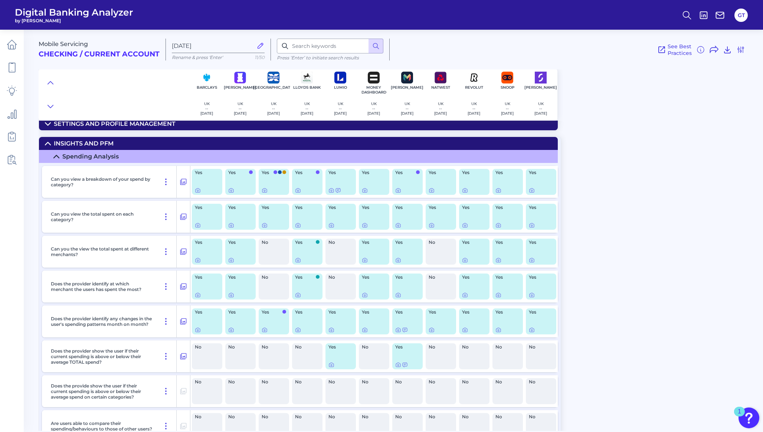
scroll to position [2680, 0]
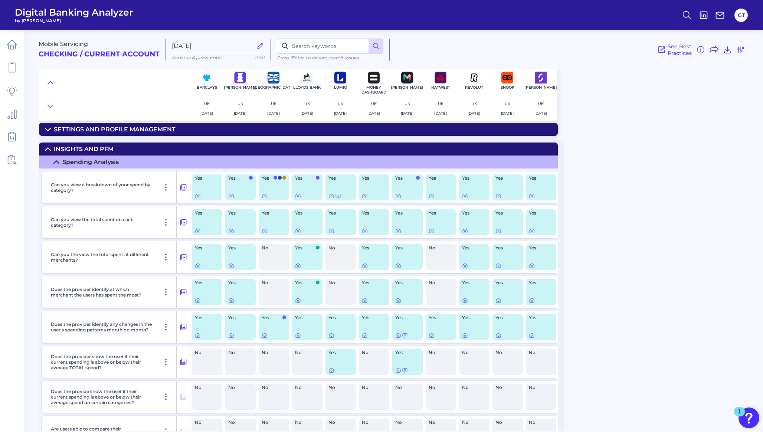
click at [73, 166] on div "Spending Analysis" at bounding box center [90, 161] width 56 height 7
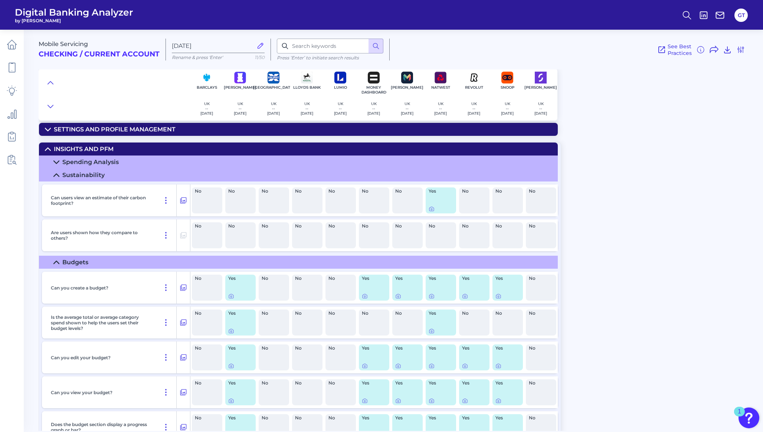
click at [76, 179] on div "Sustainability" at bounding box center [83, 174] width 42 height 7
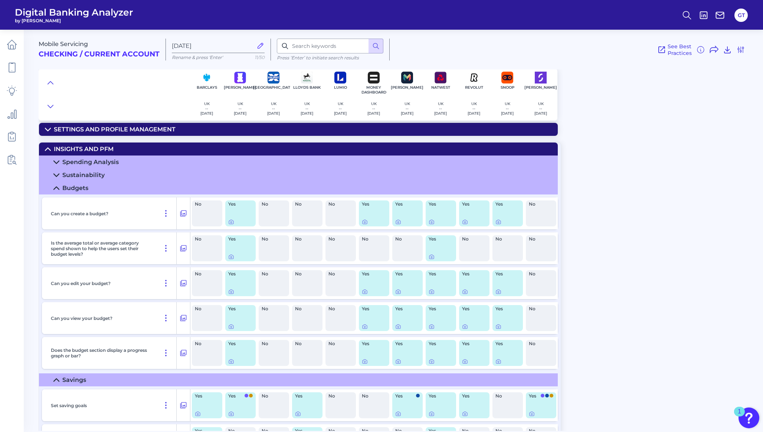
click at [78, 383] on div "Savings" at bounding box center [74, 379] width 24 height 7
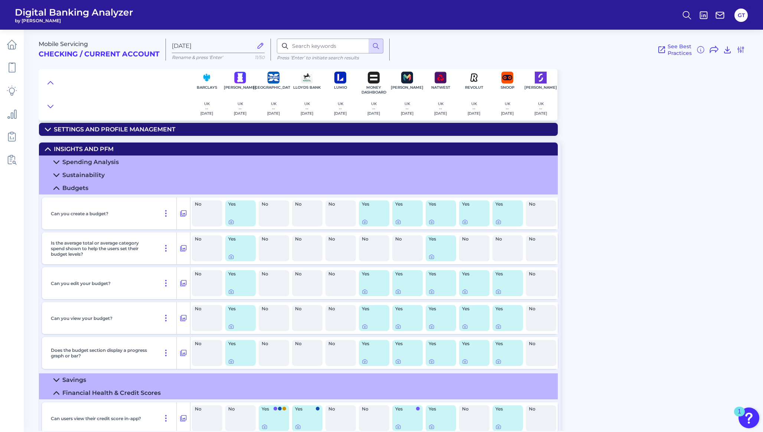
click at [98, 396] on div "Financial Health & Credit Scores" at bounding box center [111, 392] width 98 height 7
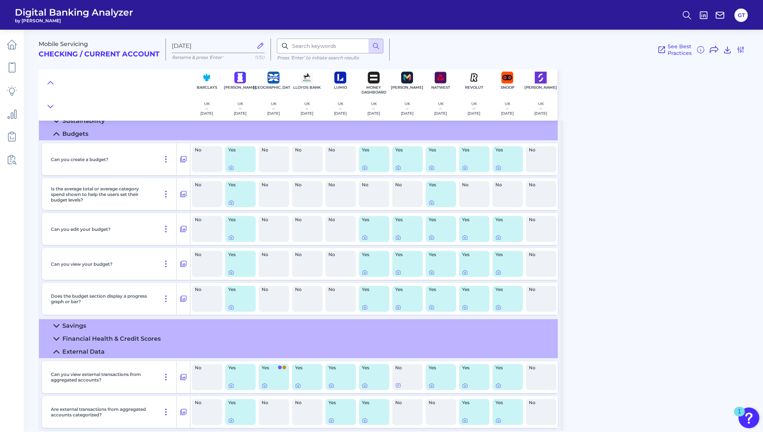
scroll to position [2737, 0]
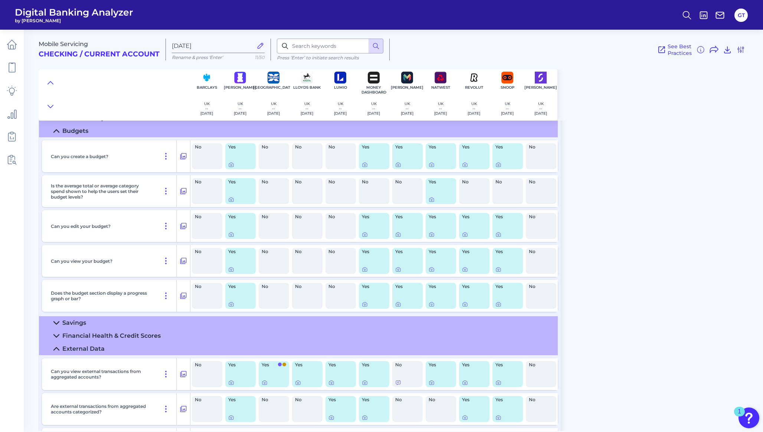
click at [94, 352] on div "External Data" at bounding box center [83, 348] width 42 height 7
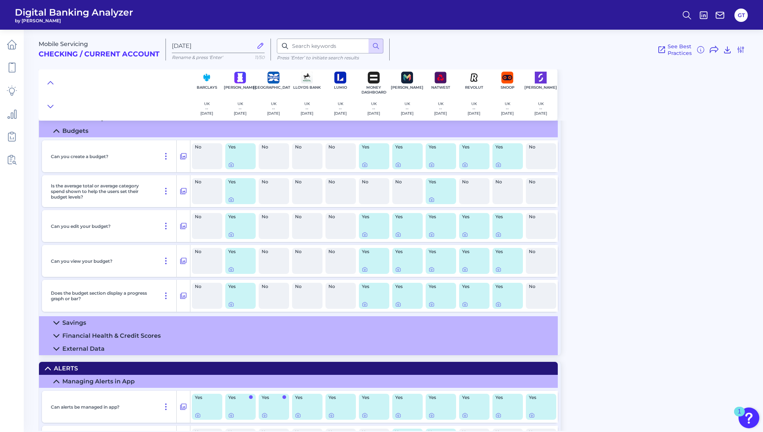
click at [76, 370] on div "Alerts" at bounding box center [66, 368] width 24 height 7
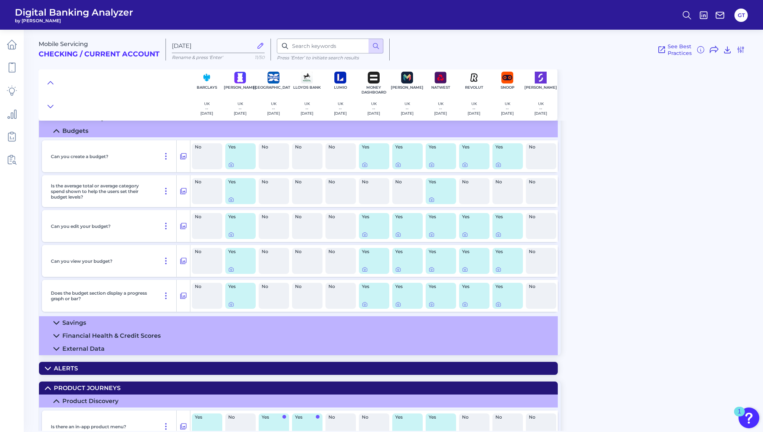
click at [80, 392] on div "Product Journeys" at bounding box center [87, 388] width 67 height 7
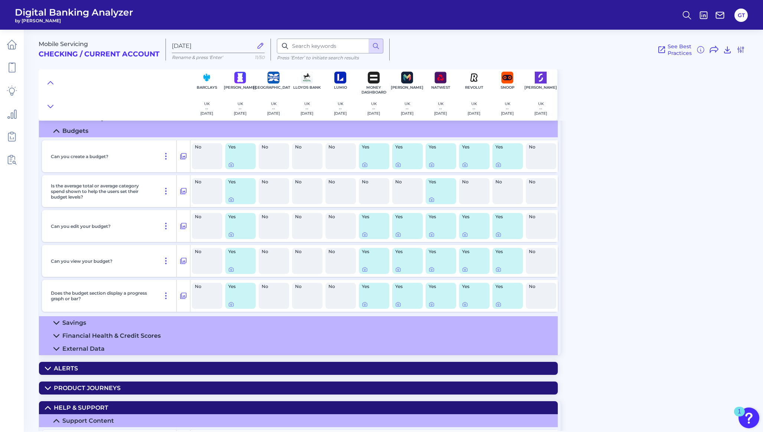
click at [82, 411] on div "Help & Support" at bounding box center [81, 407] width 55 height 7
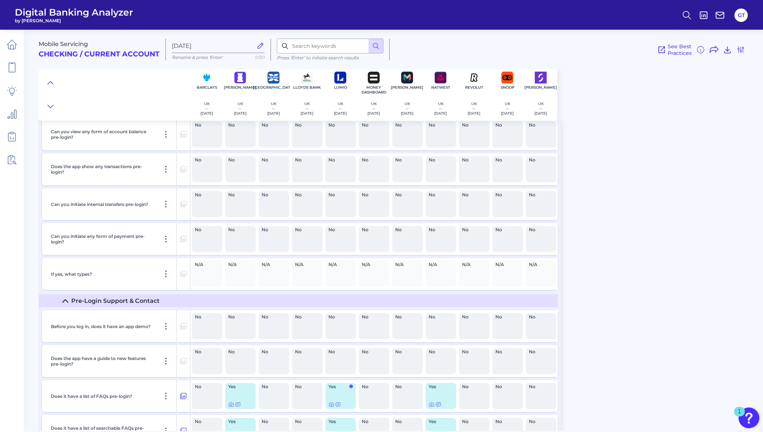
scroll to position [0, 0]
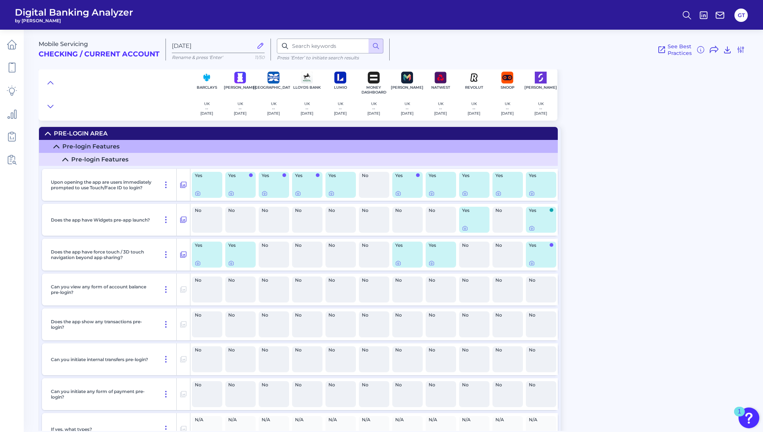
click at [73, 131] on div "Pre-Login Area" at bounding box center [81, 133] width 54 height 7
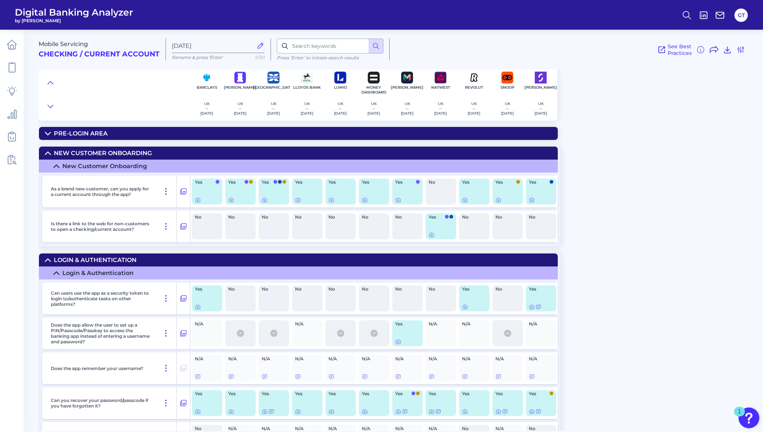
click at [72, 153] on div "New Customer Onboarding" at bounding box center [103, 153] width 98 height 7
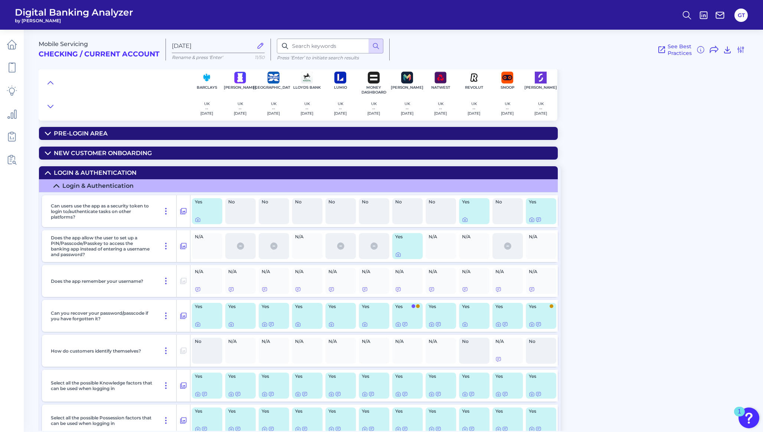
click at [81, 172] on div "Login & Authentication" at bounding box center [95, 172] width 83 height 7
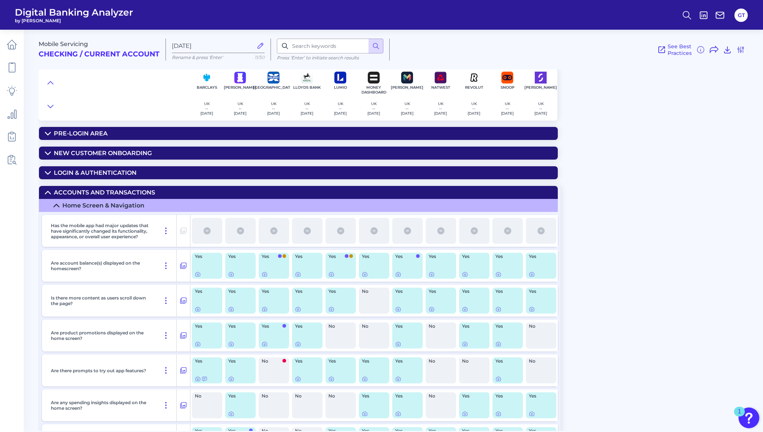
click at [84, 192] on div "Accounts and transactions" at bounding box center [104, 192] width 101 height 7
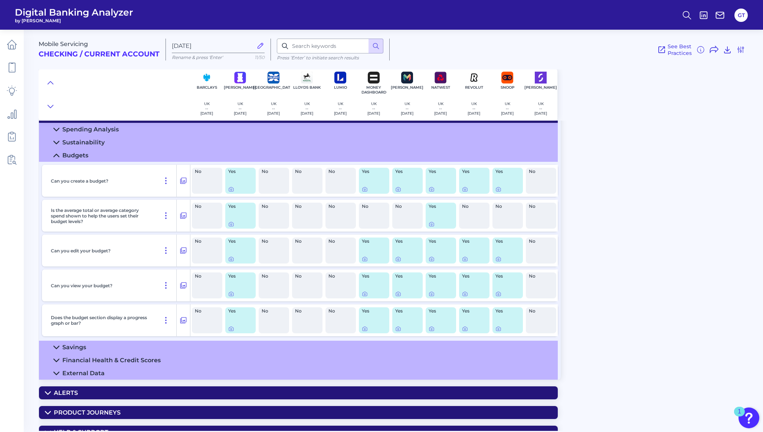
scroll to position [136, 0]
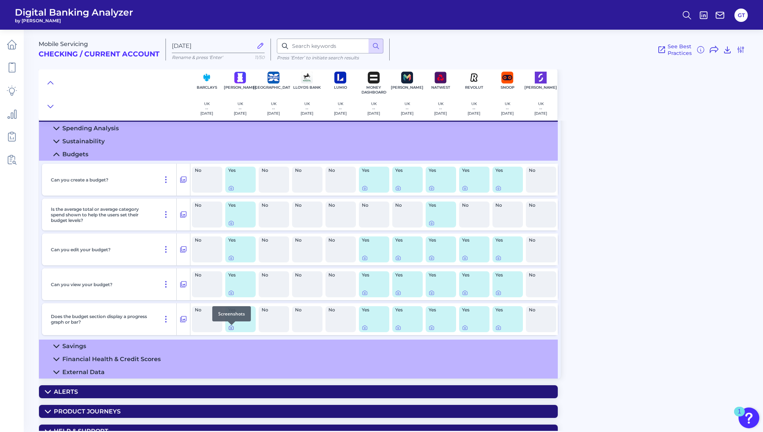
click at [232, 329] on icon at bounding box center [231, 327] width 1 height 1
click at [364, 330] on icon at bounding box center [365, 328] width 6 height 6
click at [399, 329] on icon at bounding box center [398, 328] width 6 height 6
click at [431, 330] on icon at bounding box center [432, 328] width 6 height 6
click at [465, 331] on icon at bounding box center [465, 328] width 6 height 6
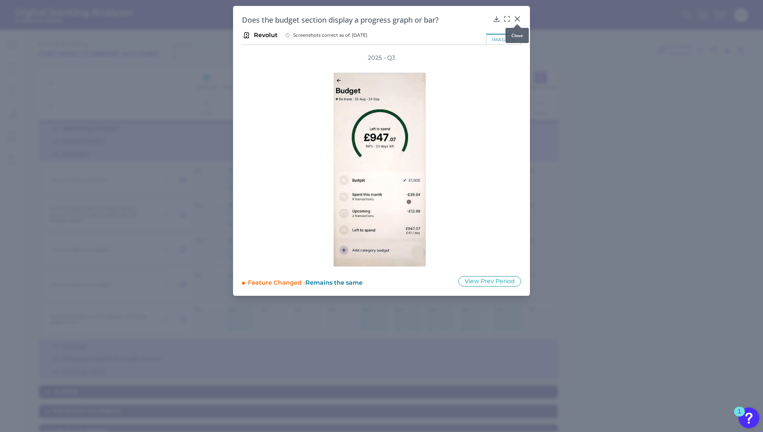
click at [517, 20] on icon at bounding box center [517, 19] width 4 height 4
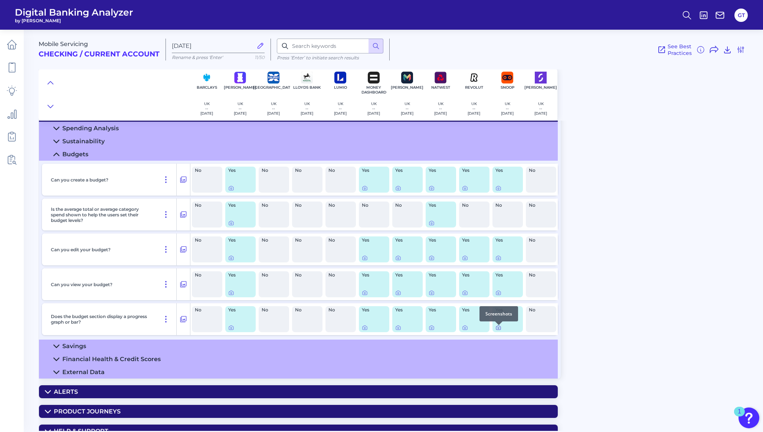
click at [497, 329] on icon at bounding box center [499, 328] width 6 height 6
